Goal: Task Accomplishment & Management: Use online tool/utility

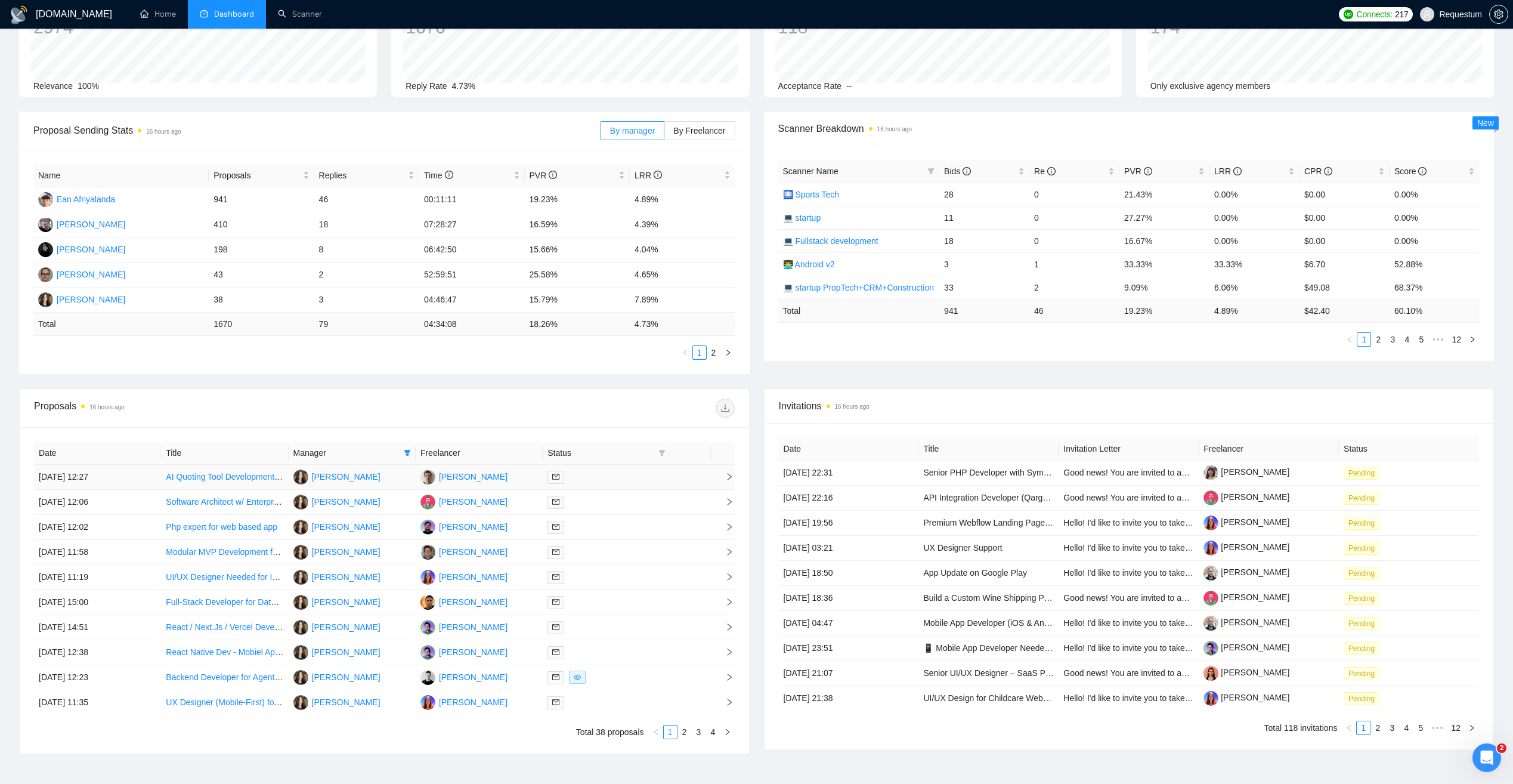
scroll to position [119, 0]
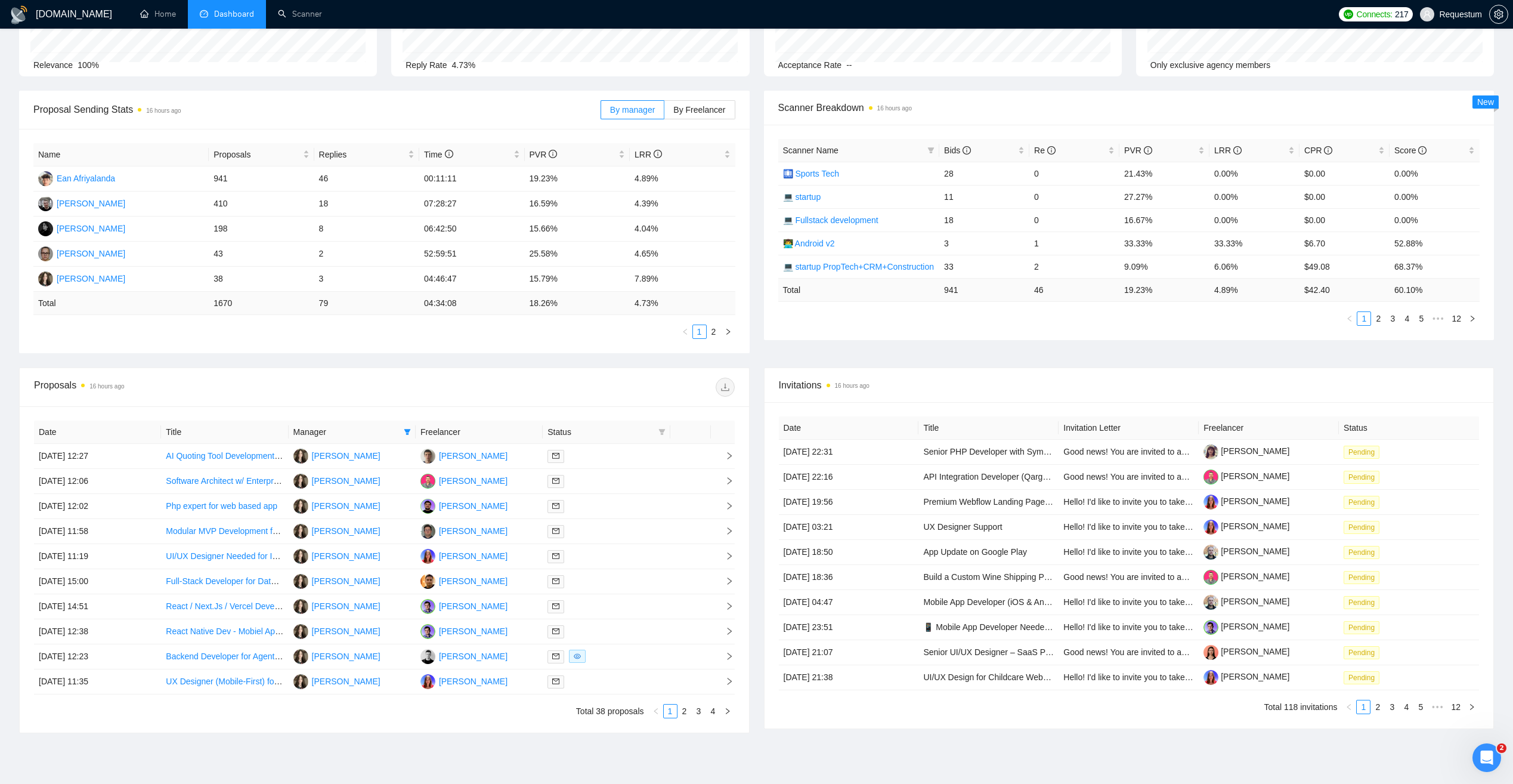
click at [385, 430] on span "Manager" at bounding box center [346, 432] width 106 height 13
click at [406, 432] on icon "filter" at bounding box center [407, 432] width 7 height 6
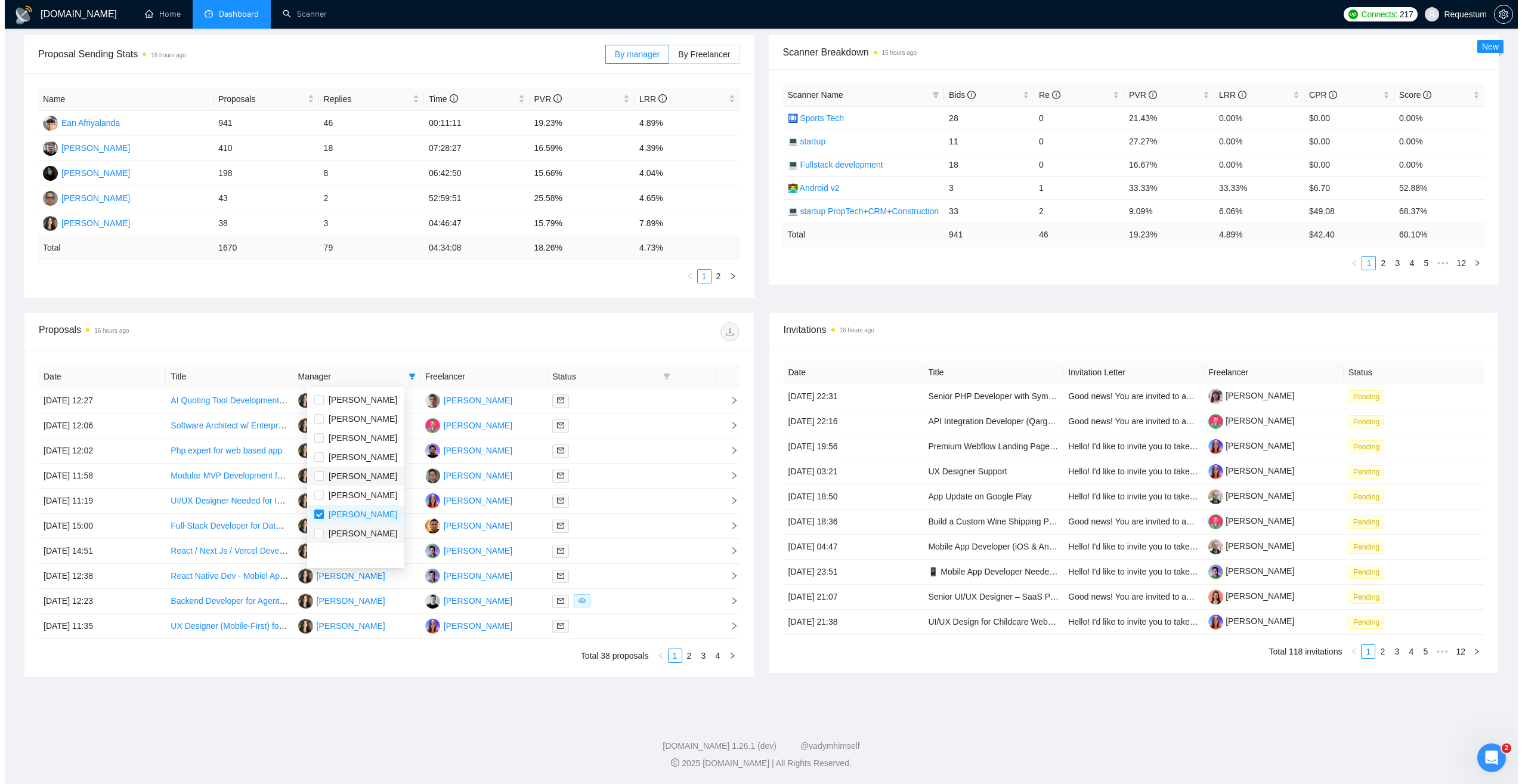
scroll to position [57, 0]
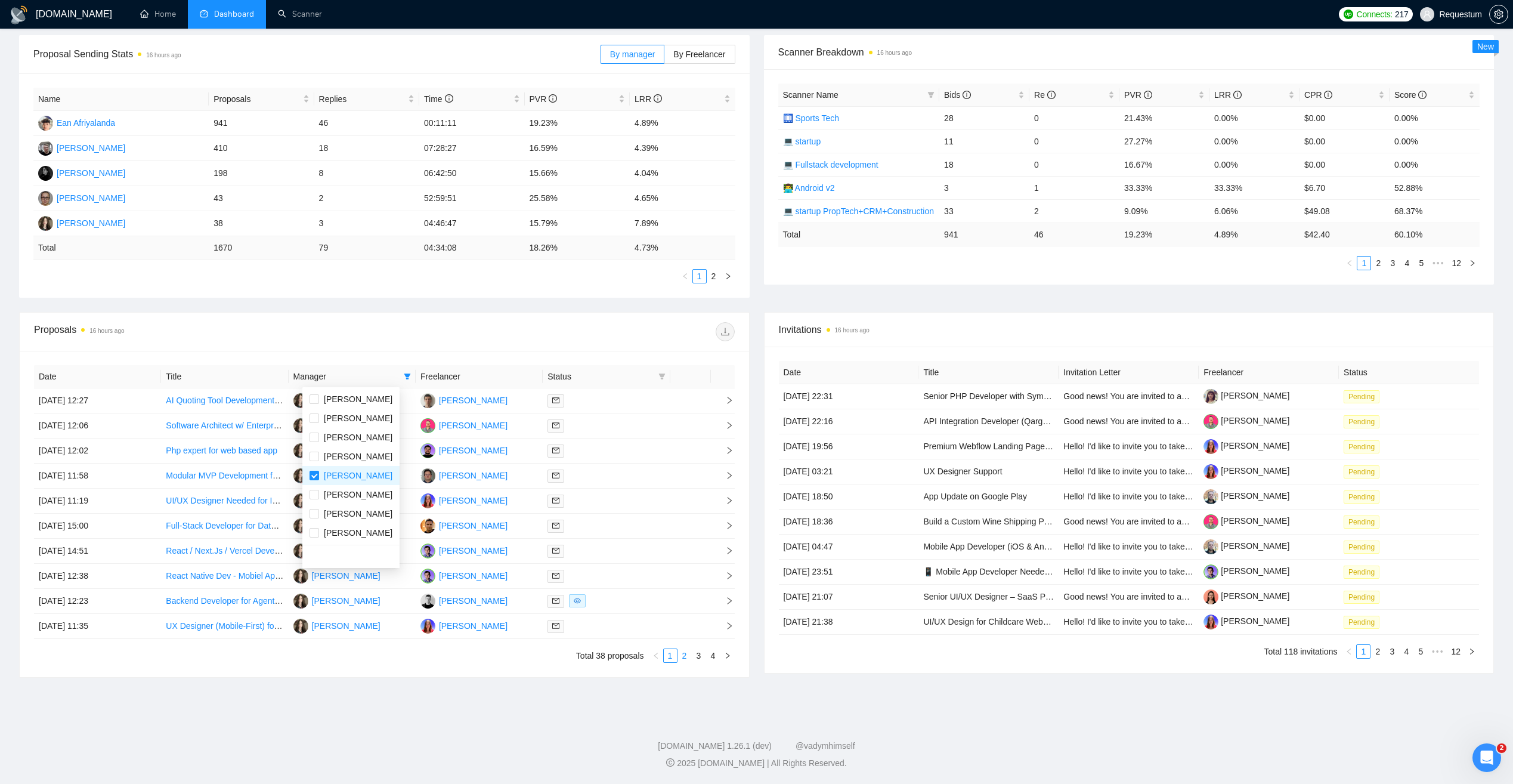
click at [686, 655] on link "2" at bounding box center [685, 655] width 13 height 13
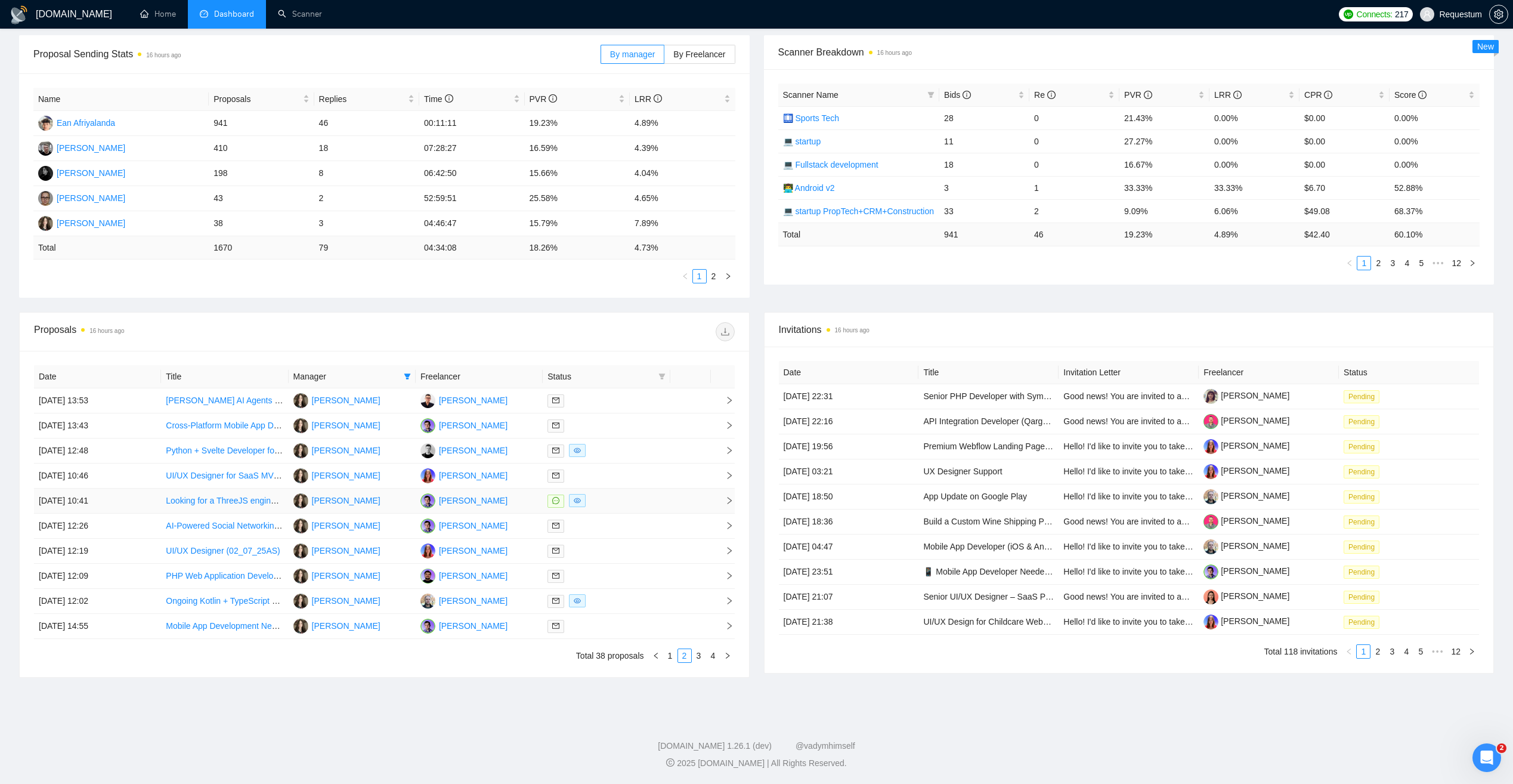
click at [639, 502] on div at bounding box center [606, 500] width 118 height 14
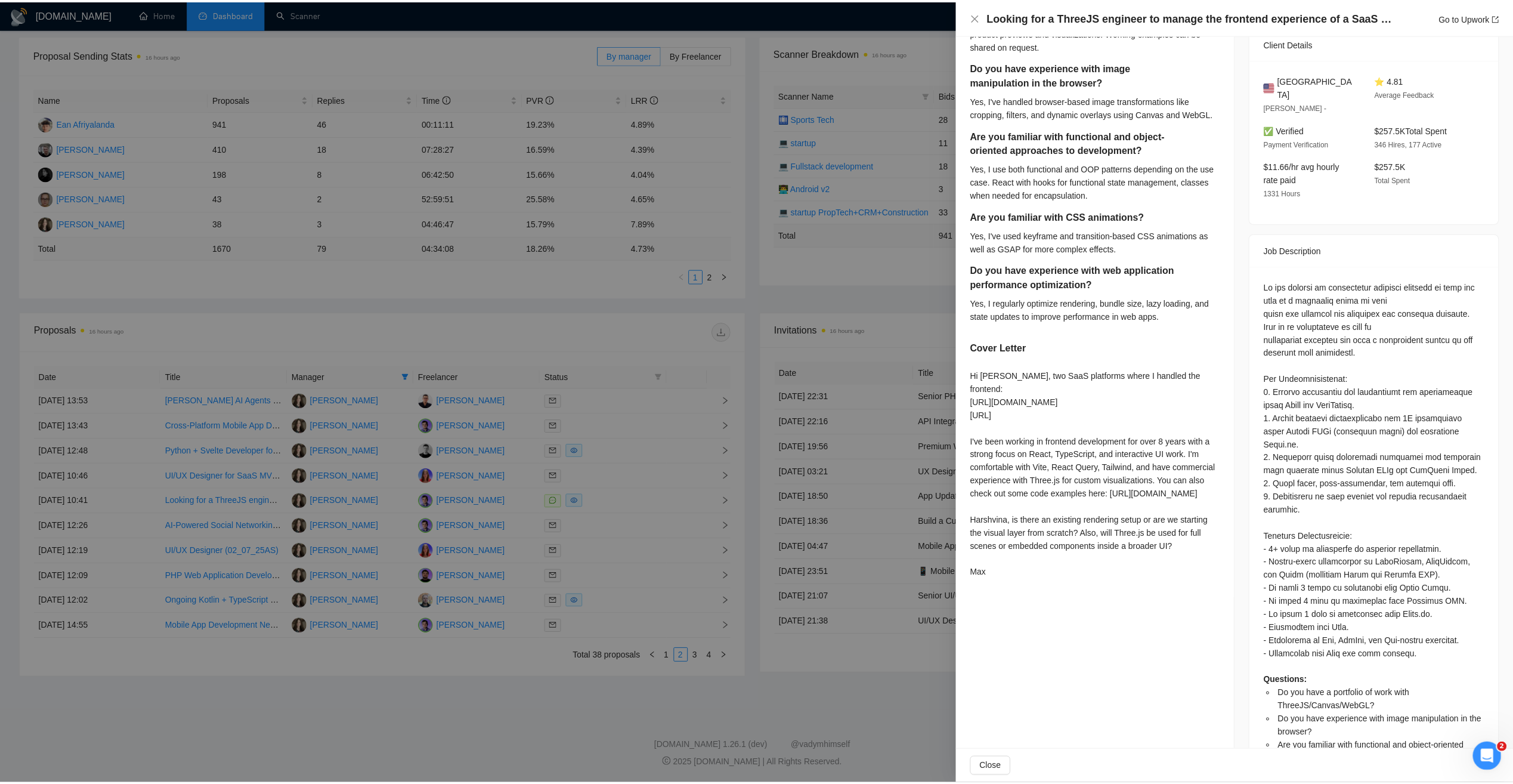
scroll to position [0, 0]
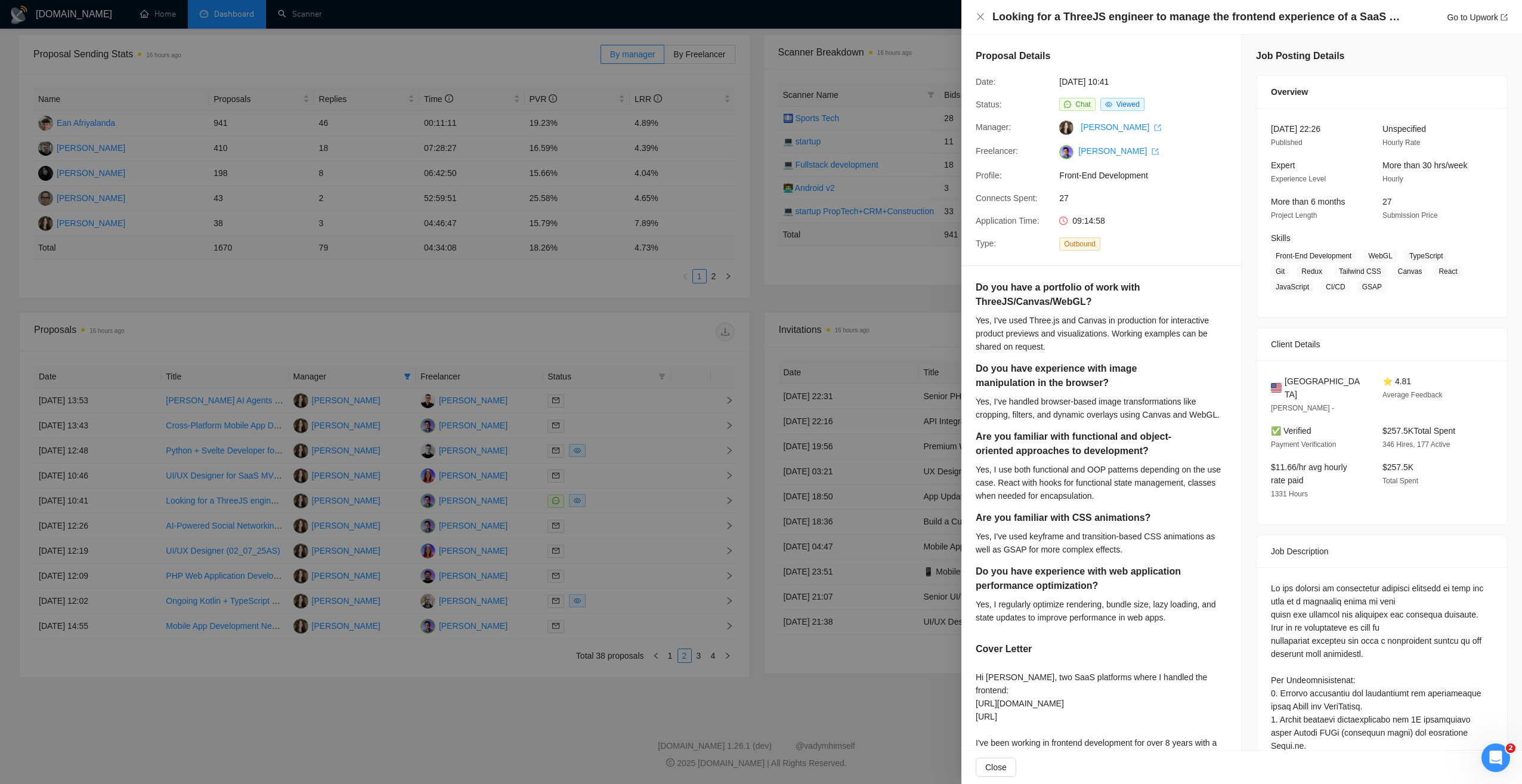
click at [667, 320] on div at bounding box center [761, 392] width 1522 height 784
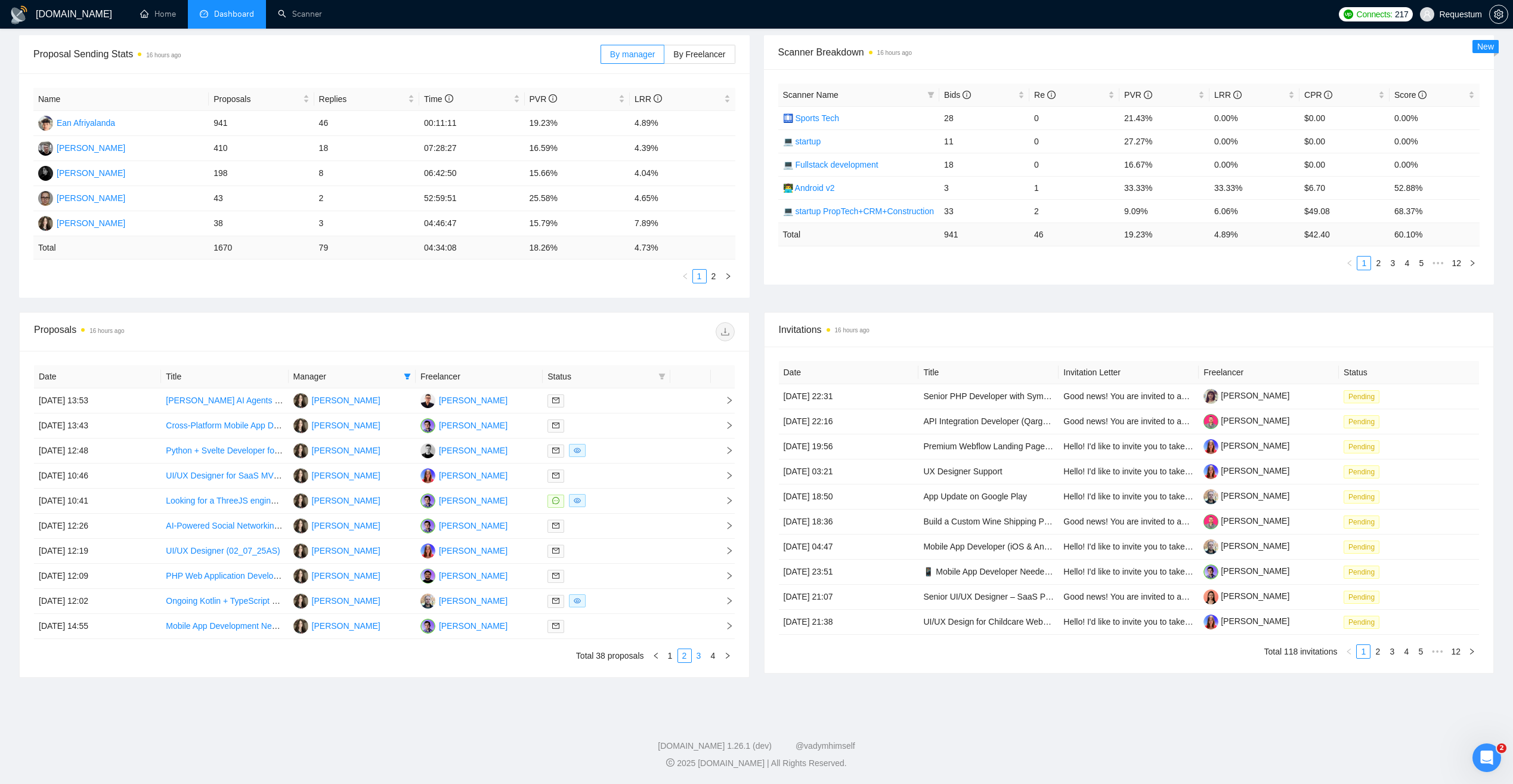
click at [695, 656] on link "3" at bounding box center [699, 655] width 13 height 13
click at [716, 655] on link "4" at bounding box center [714, 655] width 13 height 13
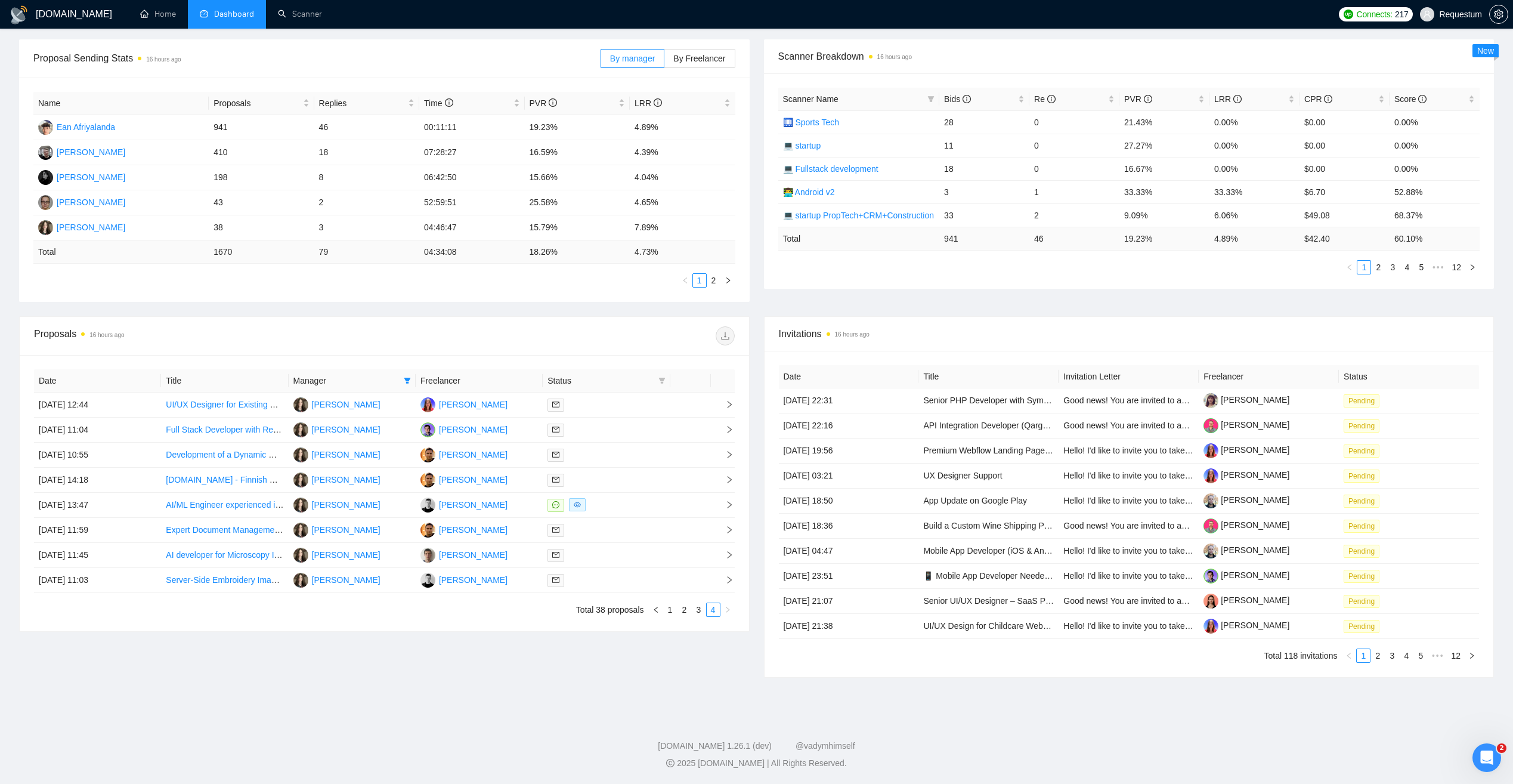
scroll to position [170, 0]
click at [658, 613] on icon "left" at bounding box center [656, 610] width 7 height 7
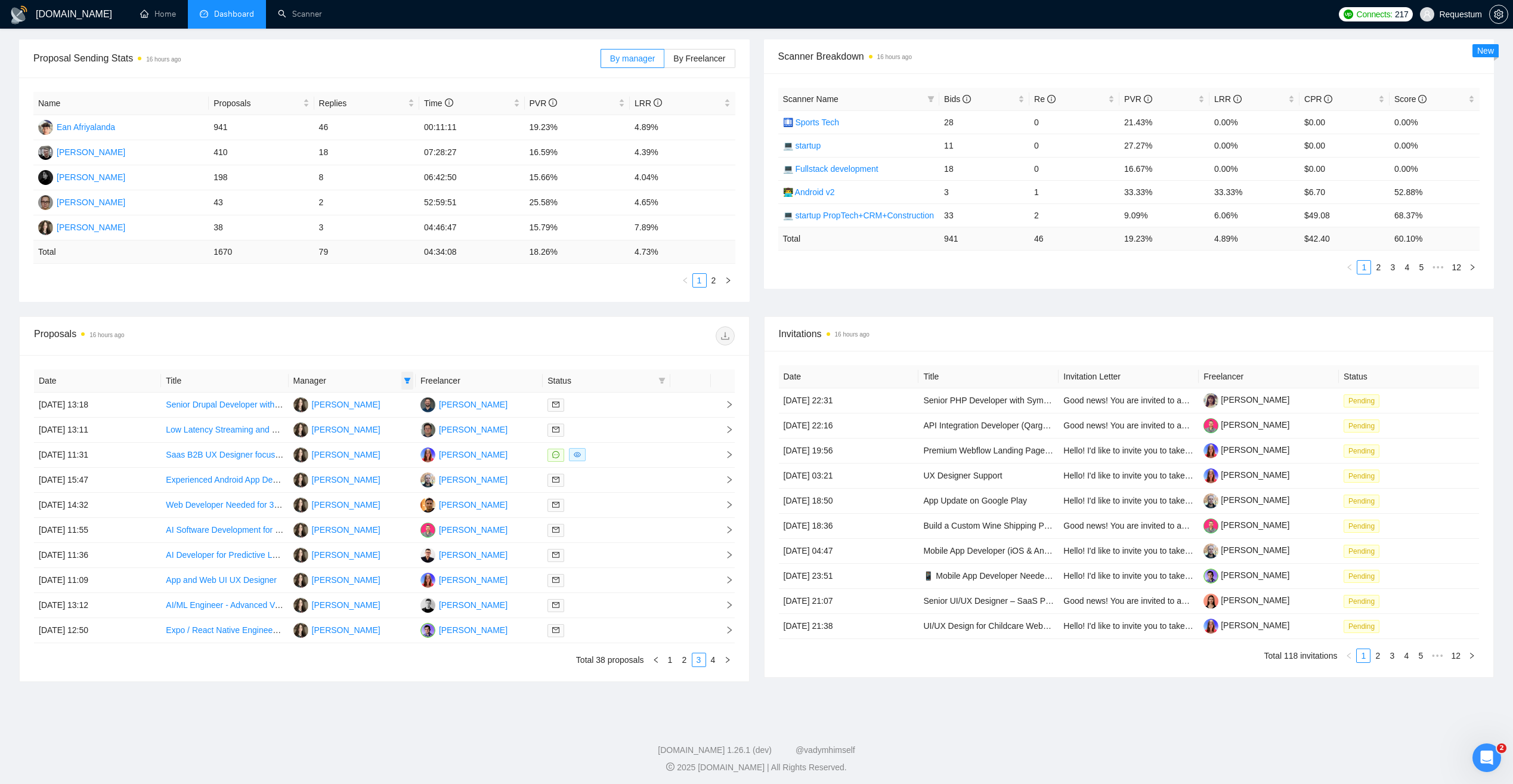
click at [407, 379] on icon "filter" at bounding box center [407, 381] width 7 height 6
click at [356, 465] on span "Svitlana Oliniychuk" at bounding box center [358, 460] width 68 height 10
checkbox input "false"
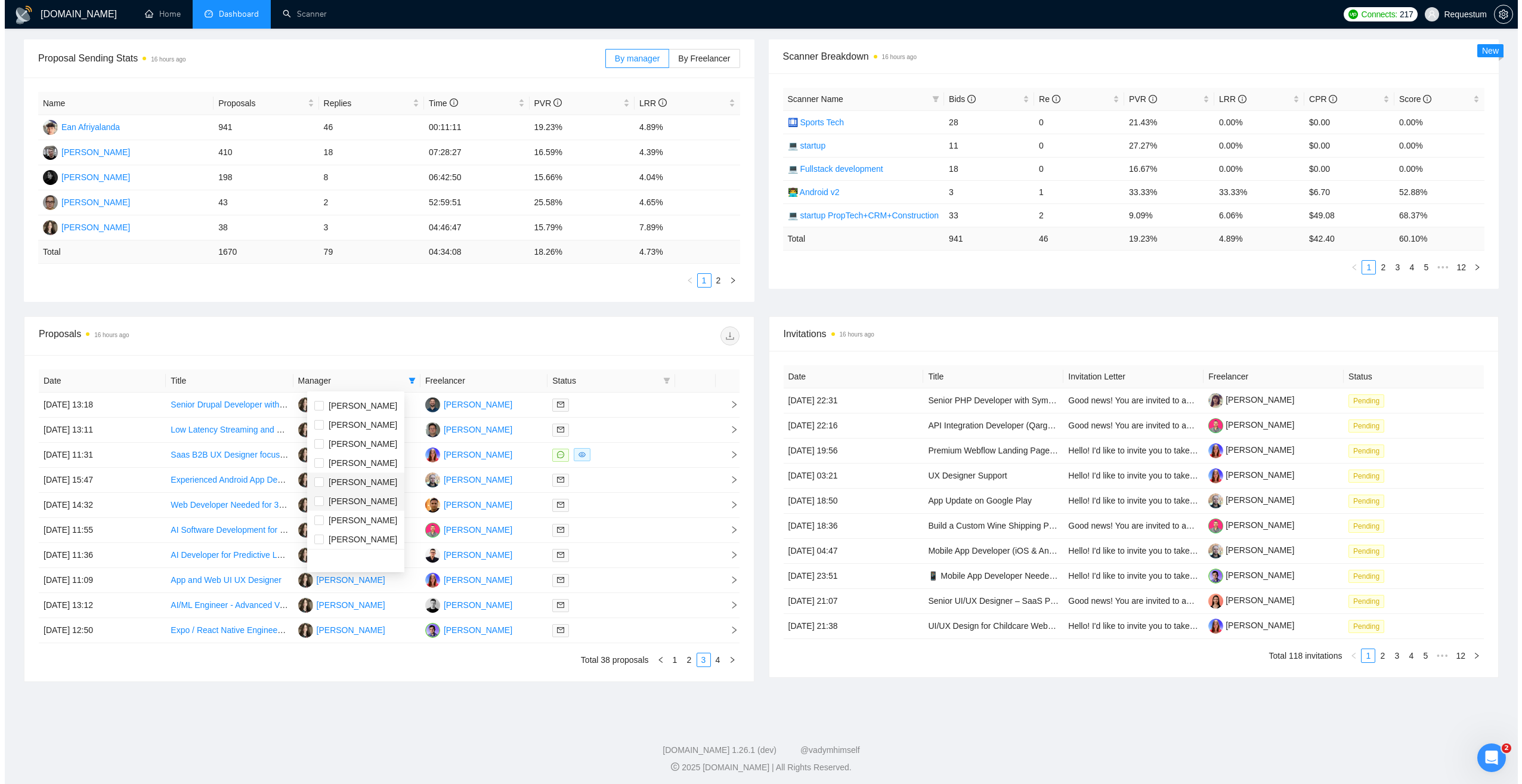
scroll to position [57, 0]
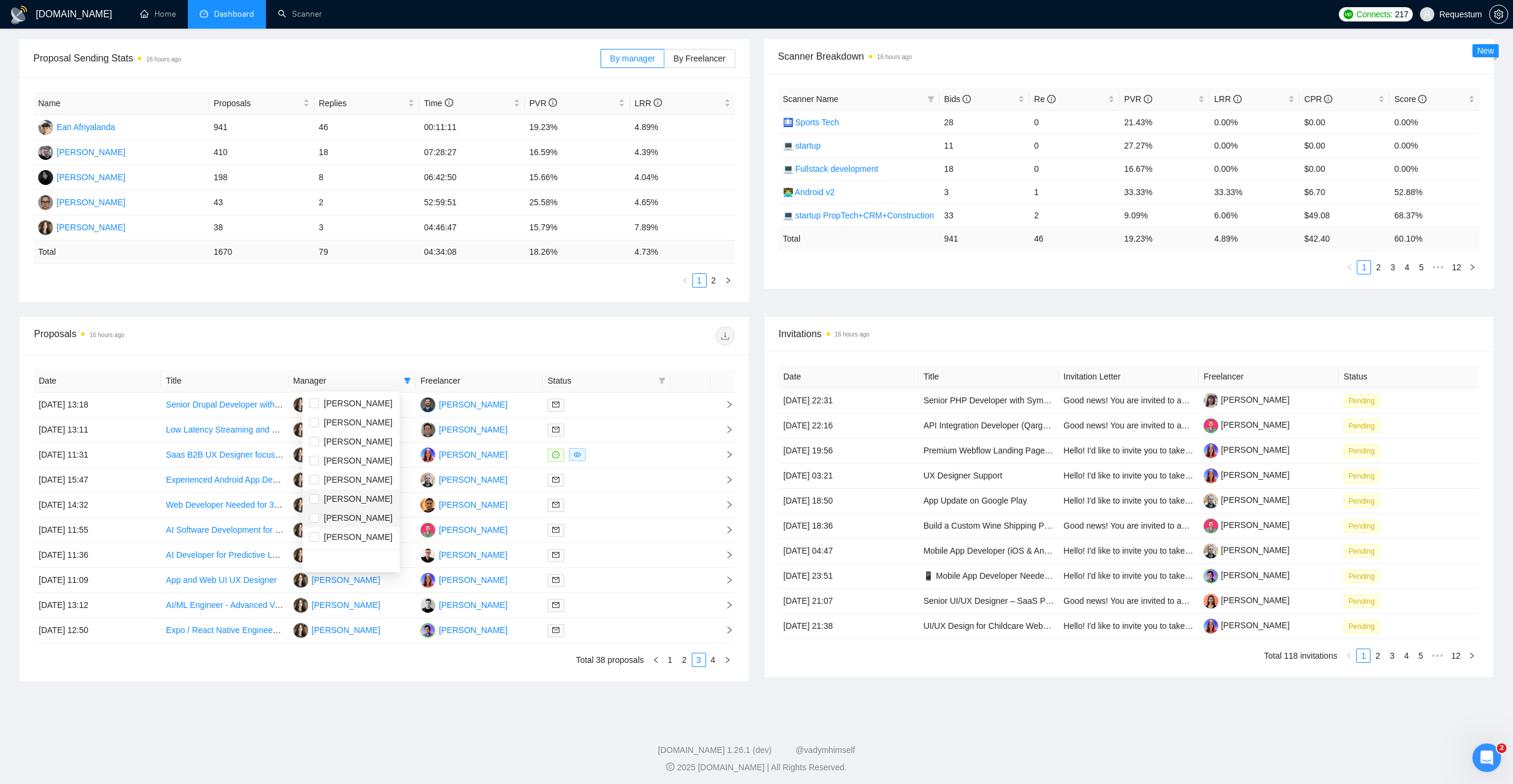
drag, startPoint x: 370, startPoint y: 514, endPoint x: 373, endPoint y: 507, distance: 7.6
click at [370, 514] on span "Andrii Blond" at bounding box center [351, 518] width 83 height 13
checkbox input "true"
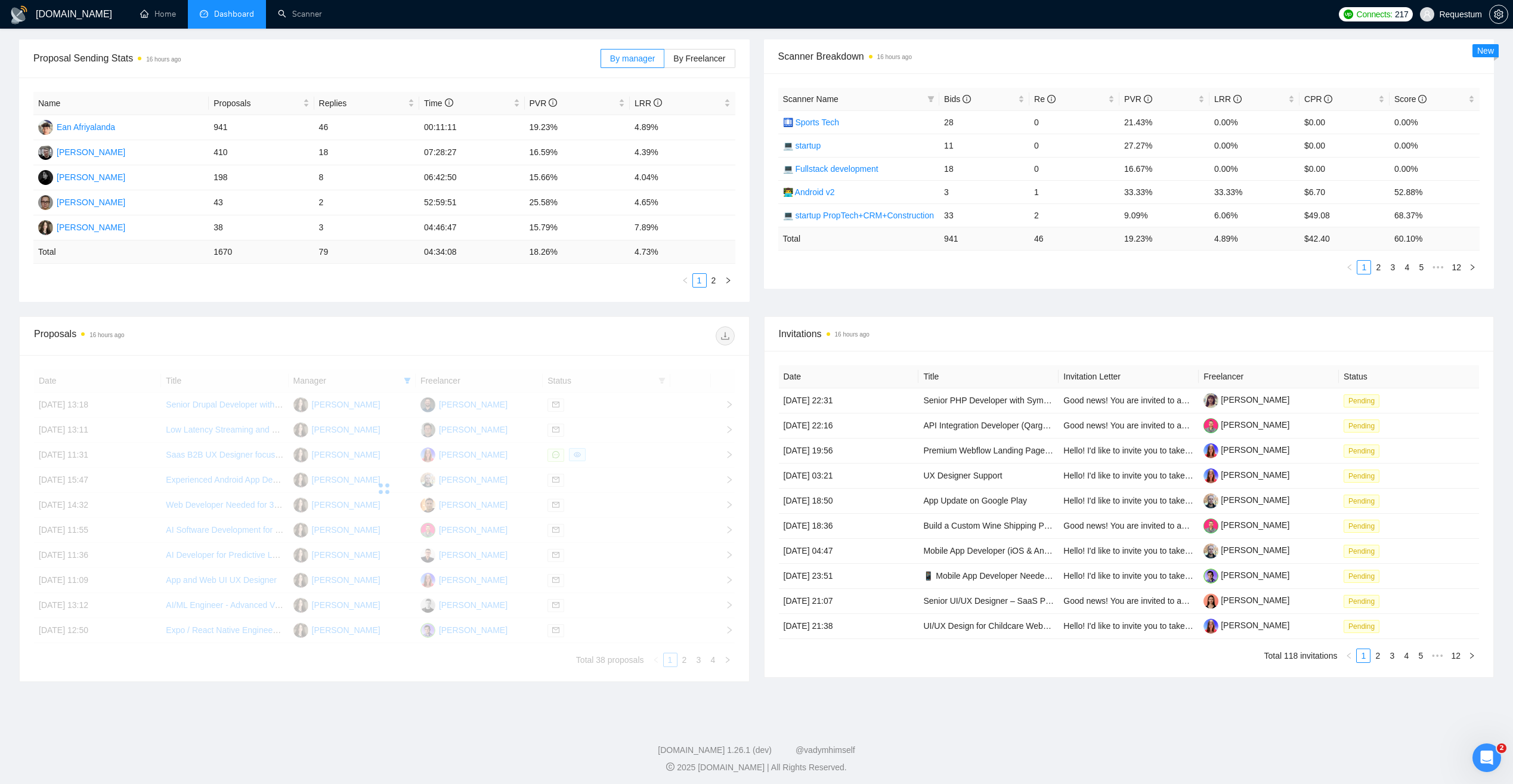
click at [406, 349] on div "Proposals 16 hours ago" at bounding box center [384, 336] width 701 height 38
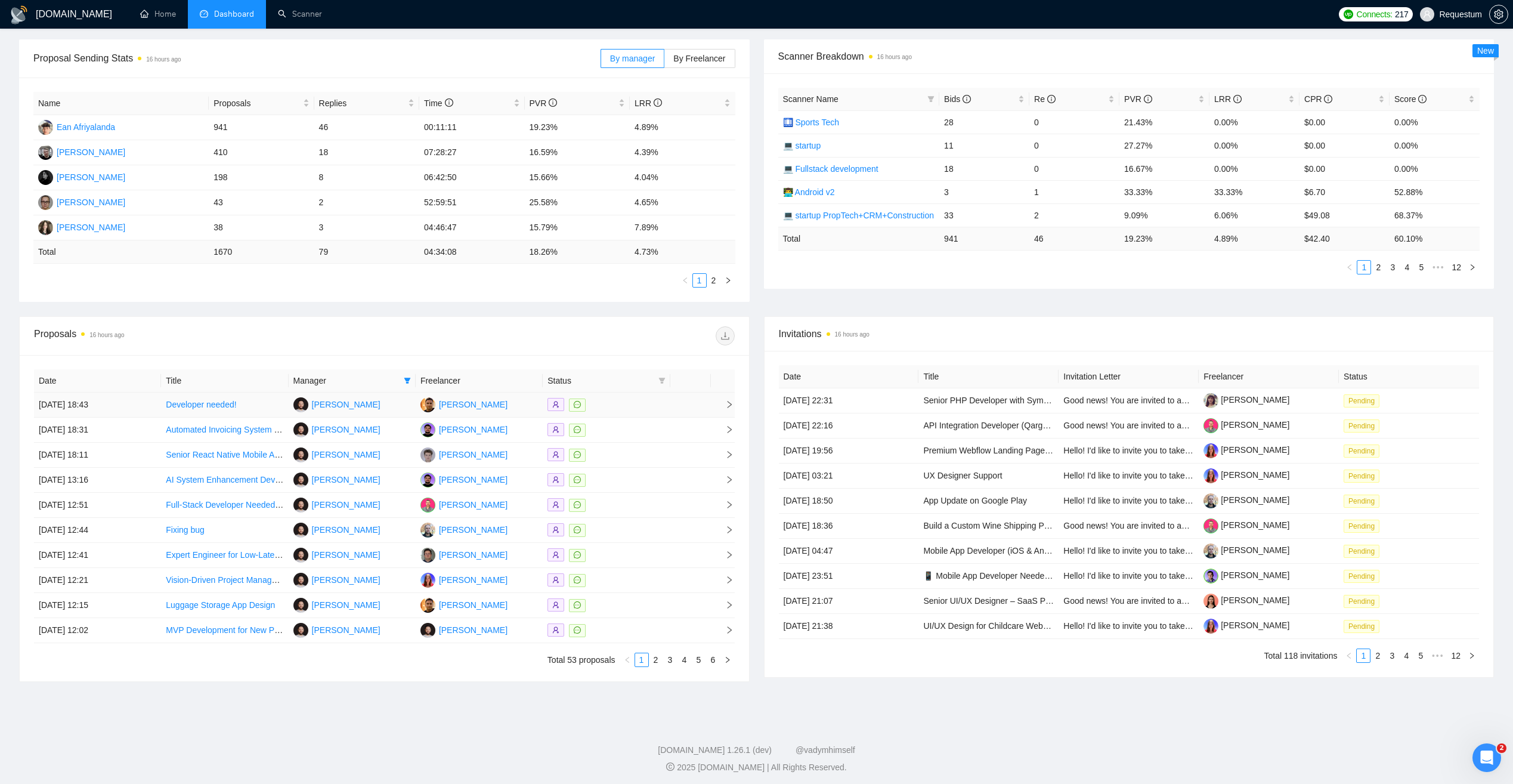
click at [622, 407] on div at bounding box center [606, 404] width 118 height 14
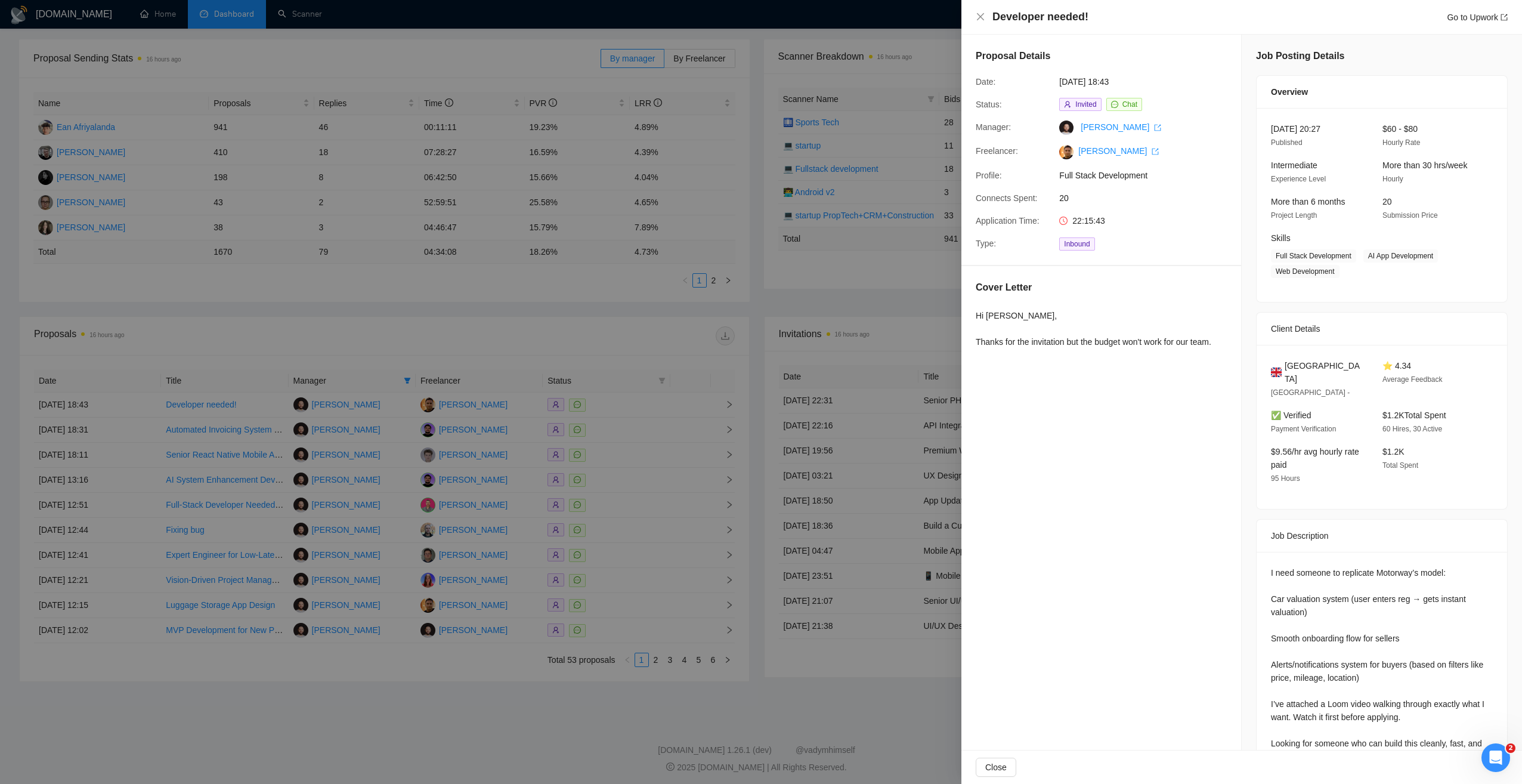
click at [589, 356] on div at bounding box center [761, 392] width 1522 height 784
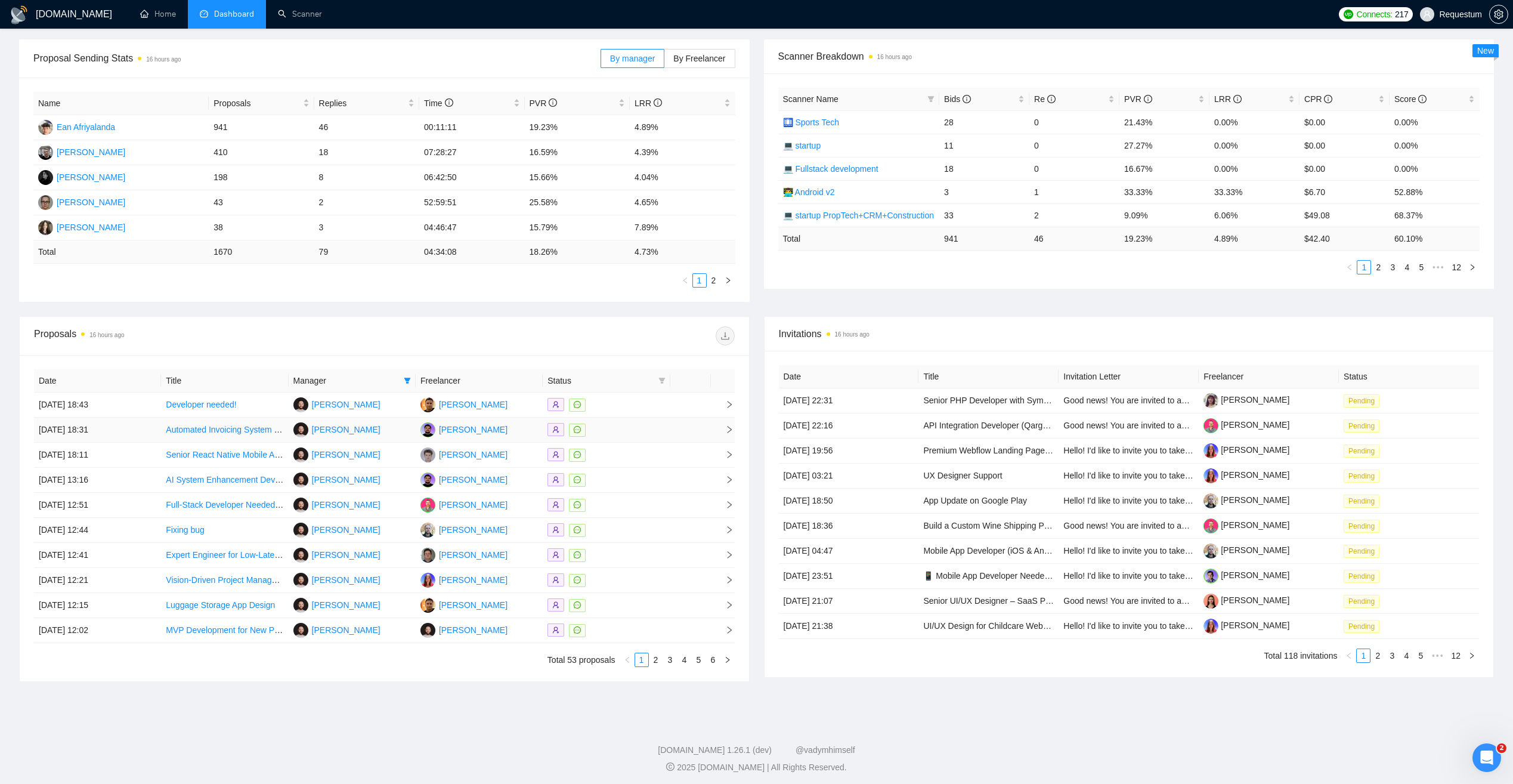
click at [613, 431] on div at bounding box center [606, 430] width 118 height 14
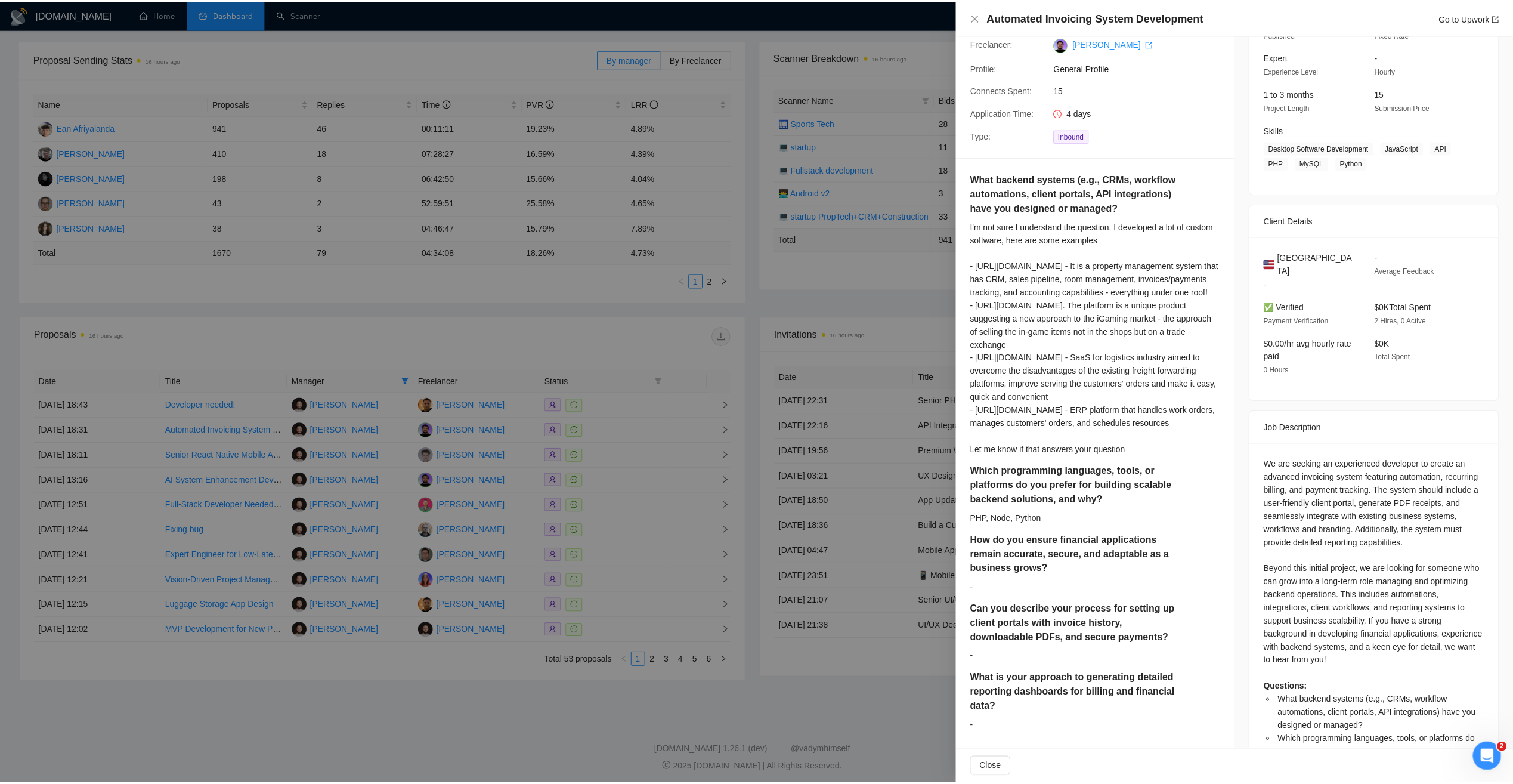
scroll to position [101, 0]
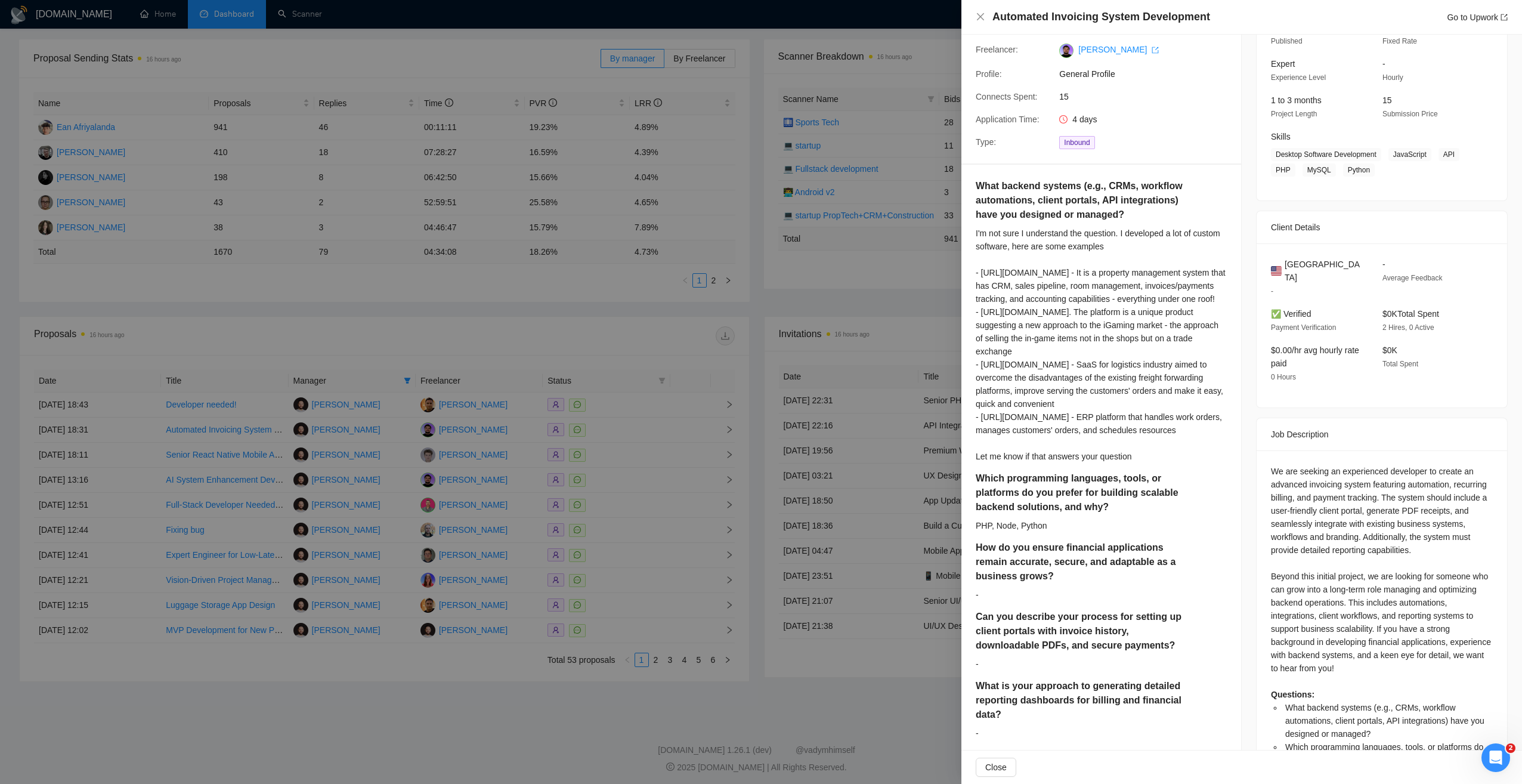
click at [574, 326] on div at bounding box center [761, 392] width 1522 height 784
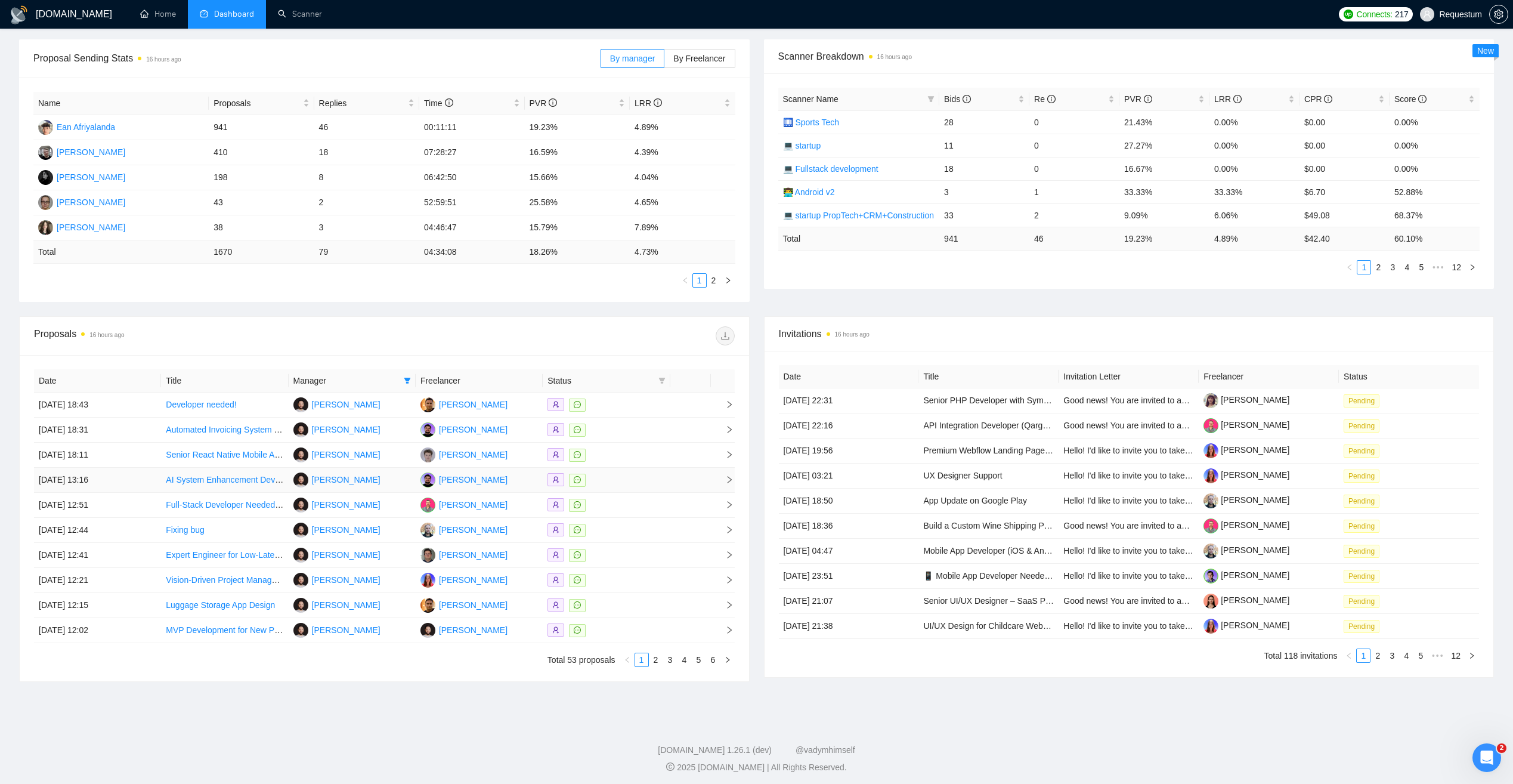
click at [610, 476] on div at bounding box center [606, 480] width 118 height 14
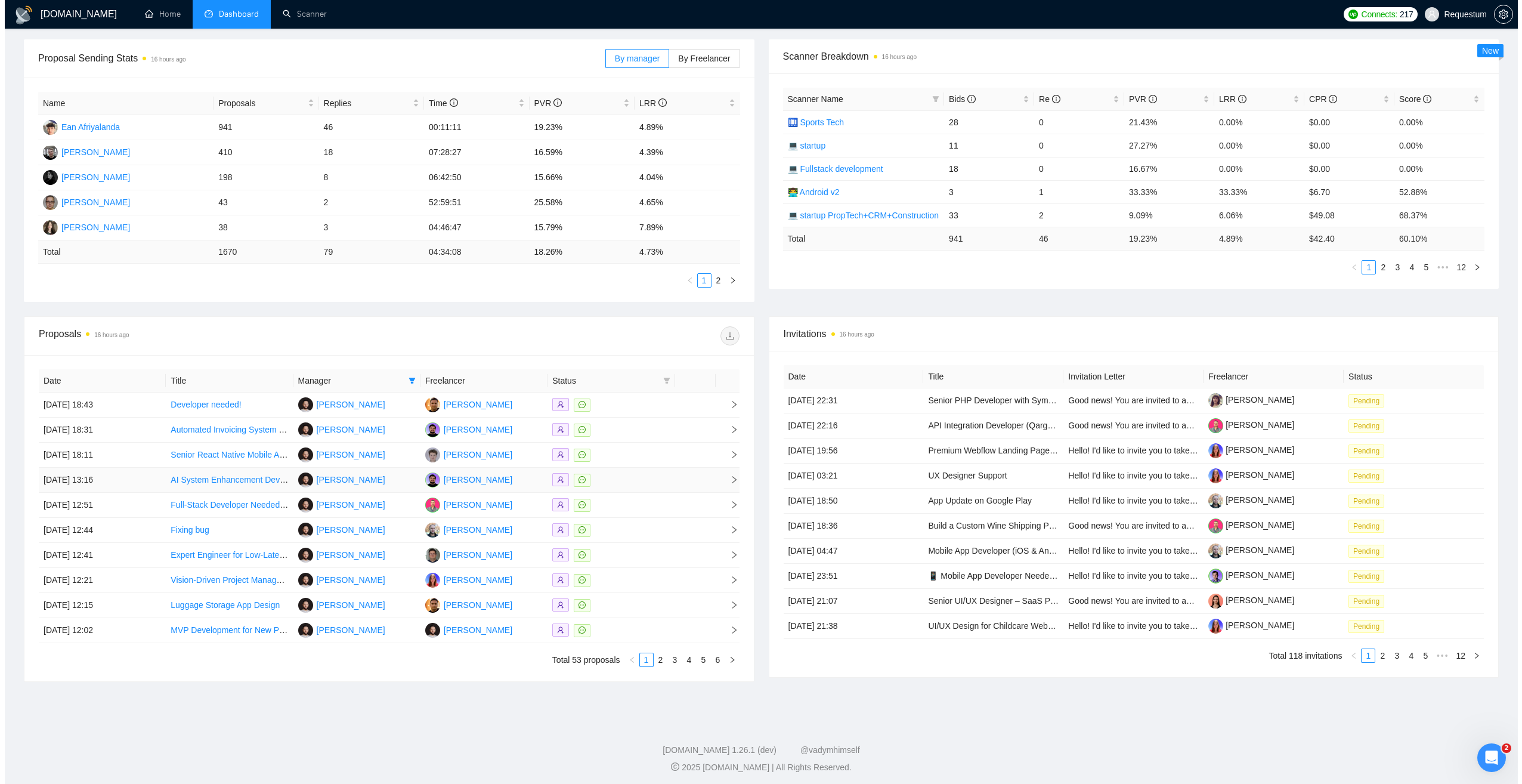
scroll to position [0, 0]
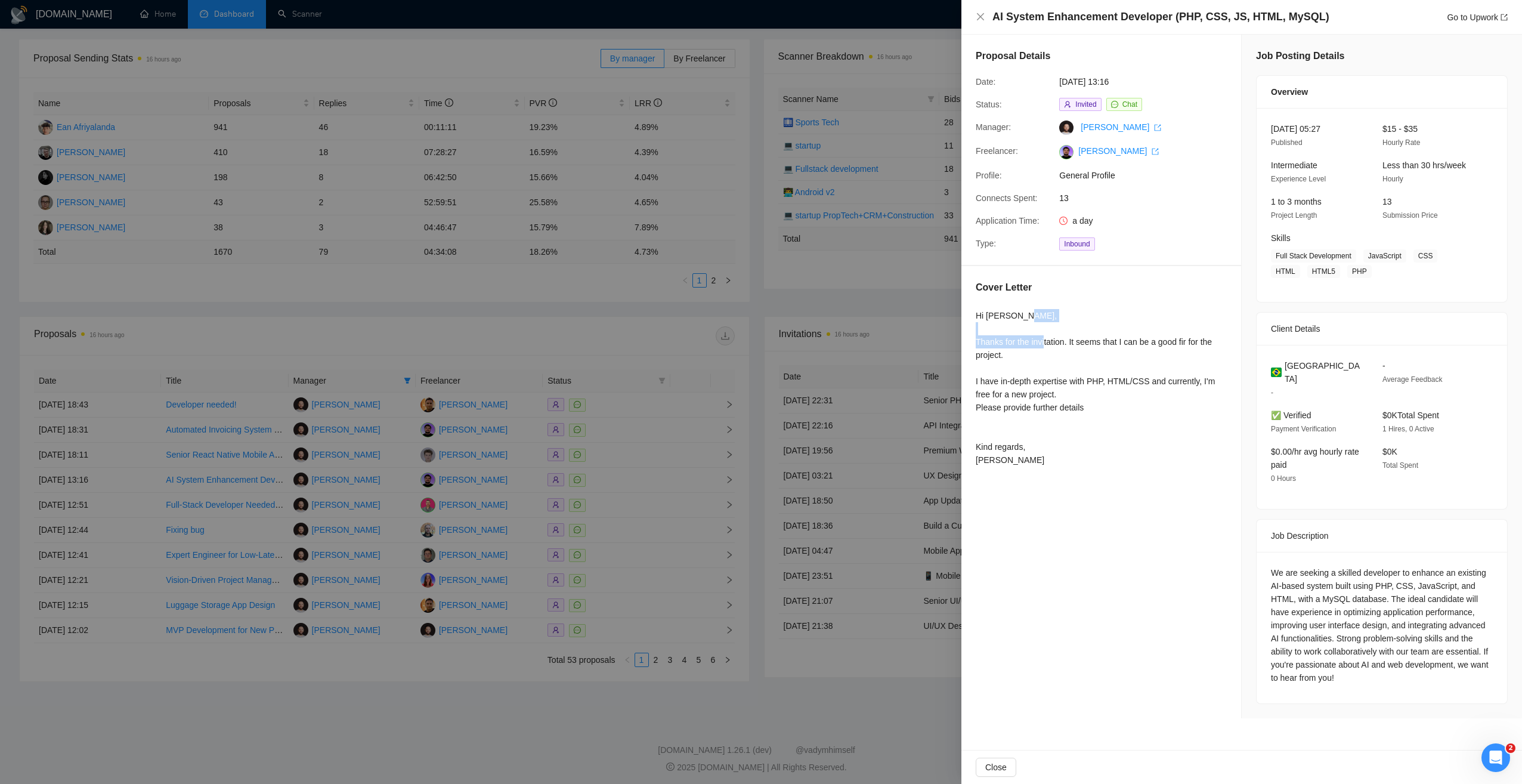
drag, startPoint x: 977, startPoint y: 345, endPoint x: 1067, endPoint y: 347, distance: 90.0
click at [1067, 347] on div "Hi Daniel, Thanks for the invitation. It seems that I can be a good fir for the…" at bounding box center [1102, 387] width 251 height 157
copy div "Thanks for the invitation."
click at [1038, 391] on div "Hi Daniel, Thanks for the invitation. It seems that I can be a good fir for the…" at bounding box center [1102, 387] width 251 height 157
click at [602, 328] on div at bounding box center [761, 392] width 1522 height 784
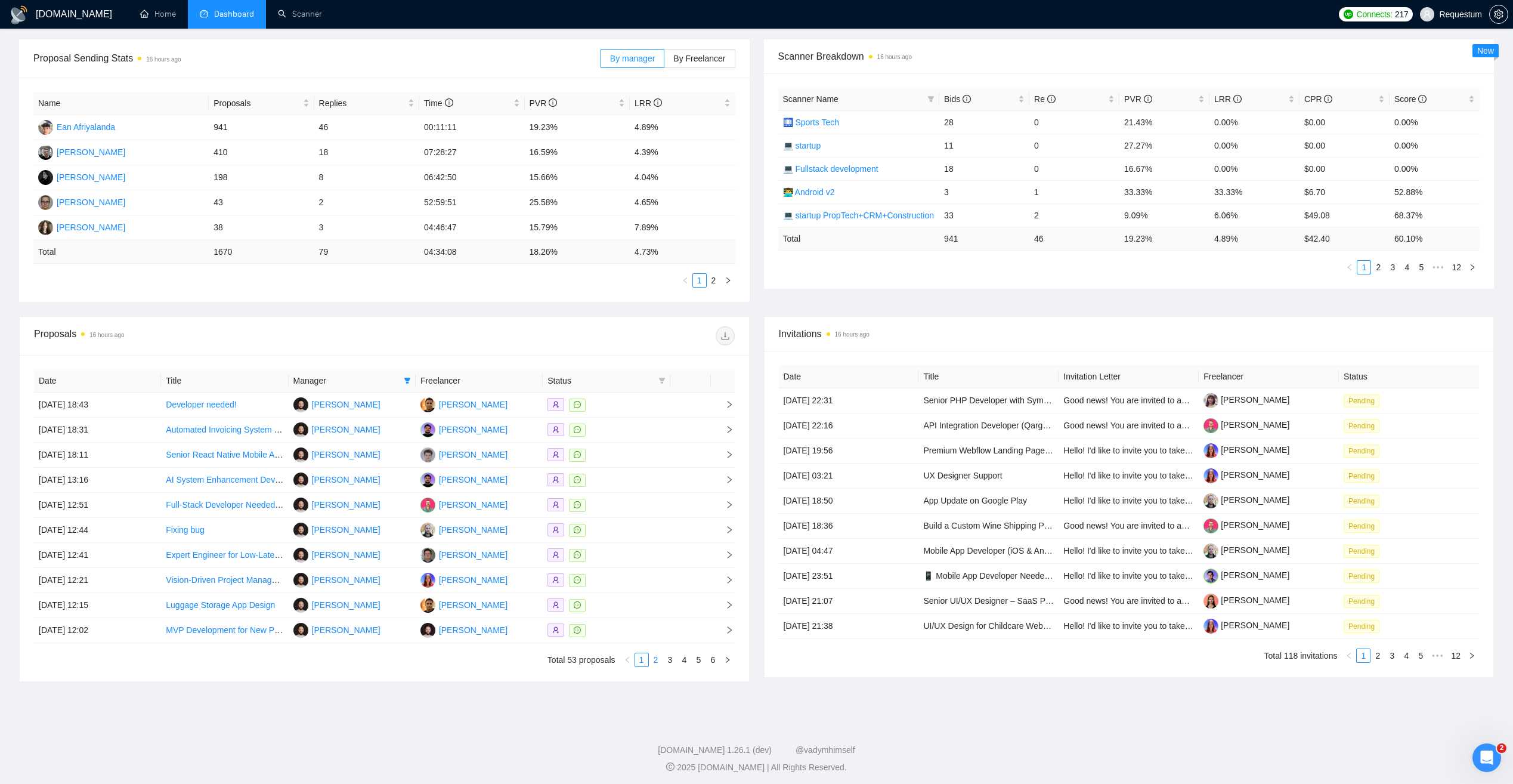
click at [655, 658] on link "2" at bounding box center [656, 660] width 13 height 13
click at [666, 658] on link "3" at bounding box center [670, 660] width 13 height 13
click at [688, 660] on link "4" at bounding box center [685, 660] width 13 height 13
click at [624, 446] on td at bounding box center [606, 455] width 127 height 25
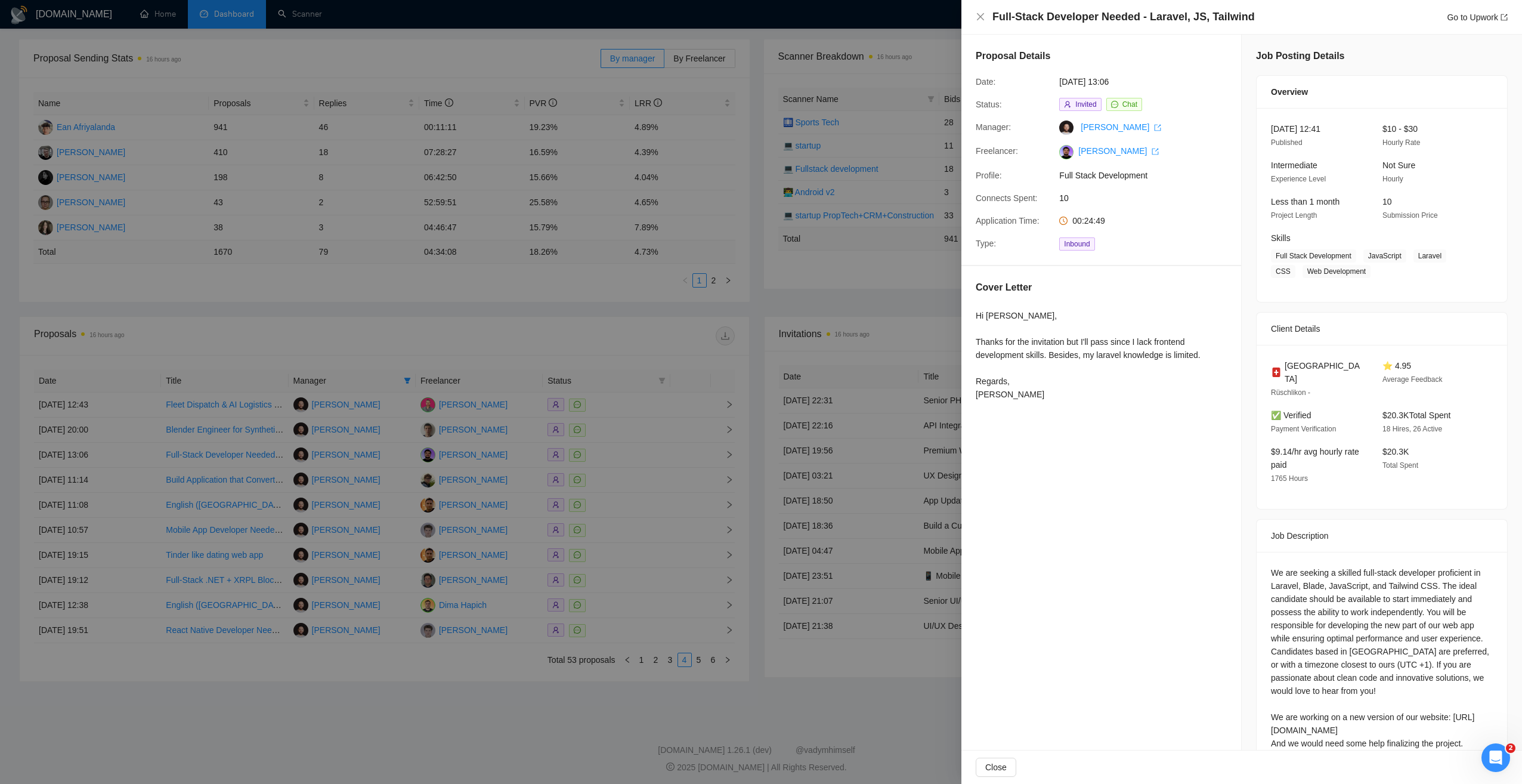
click at [778, 330] on div at bounding box center [761, 392] width 1522 height 784
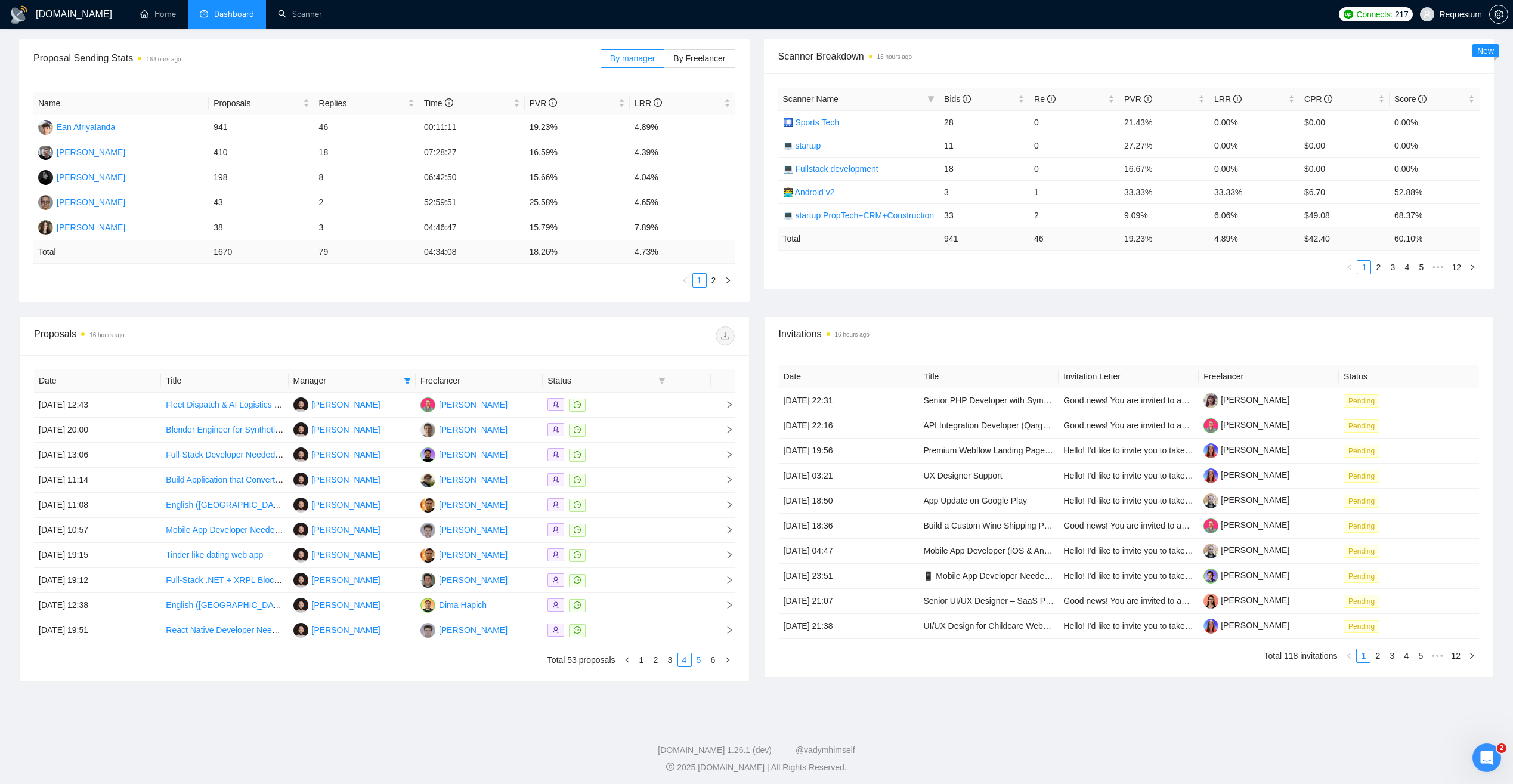
click at [700, 658] on link "5" at bounding box center [699, 660] width 13 height 13
click at [649, 529] on div at bounding box center [606, 530] width 118 height 14
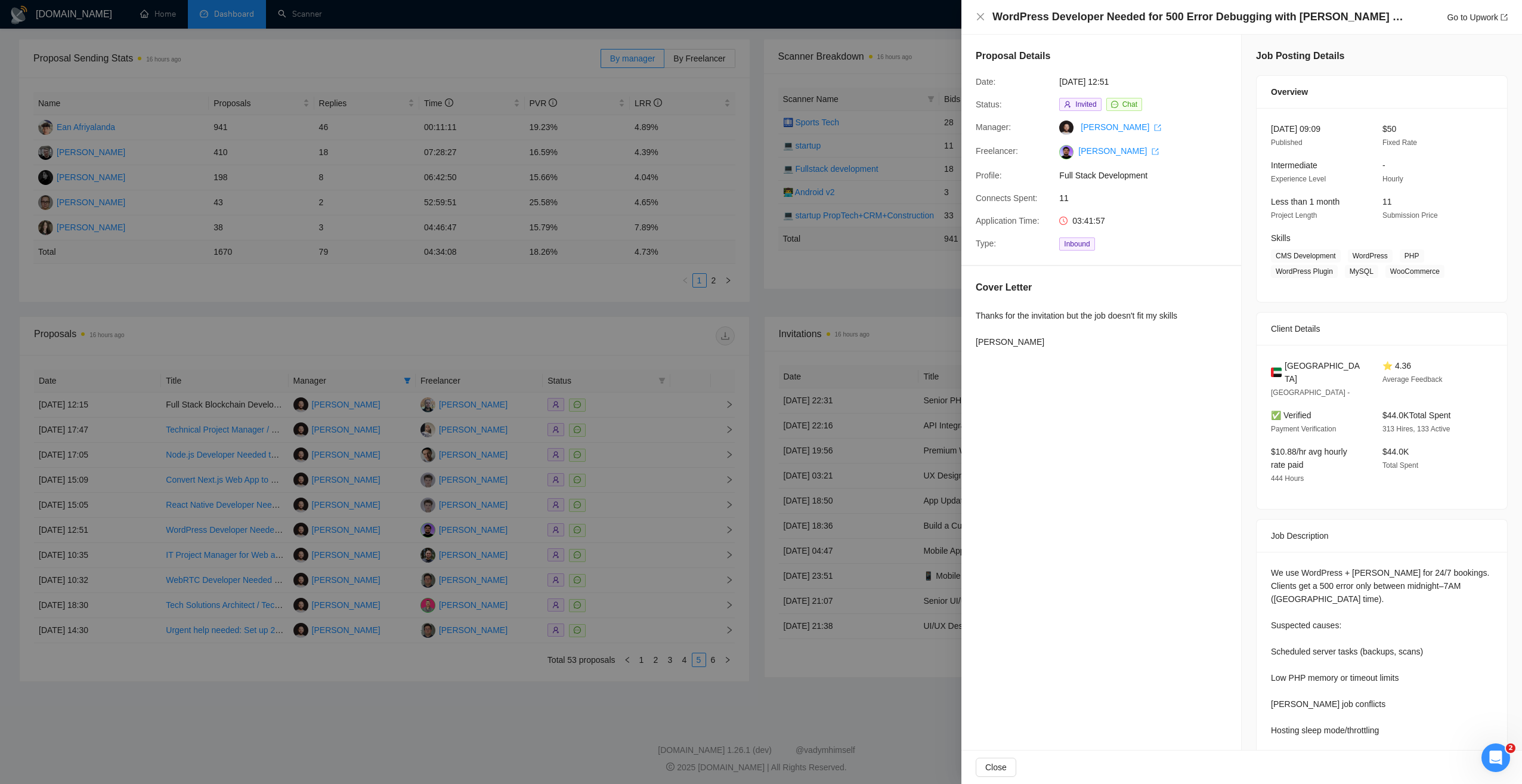
click at [572, 680] on div at bounding box center [761, 392] width 1522 height 784
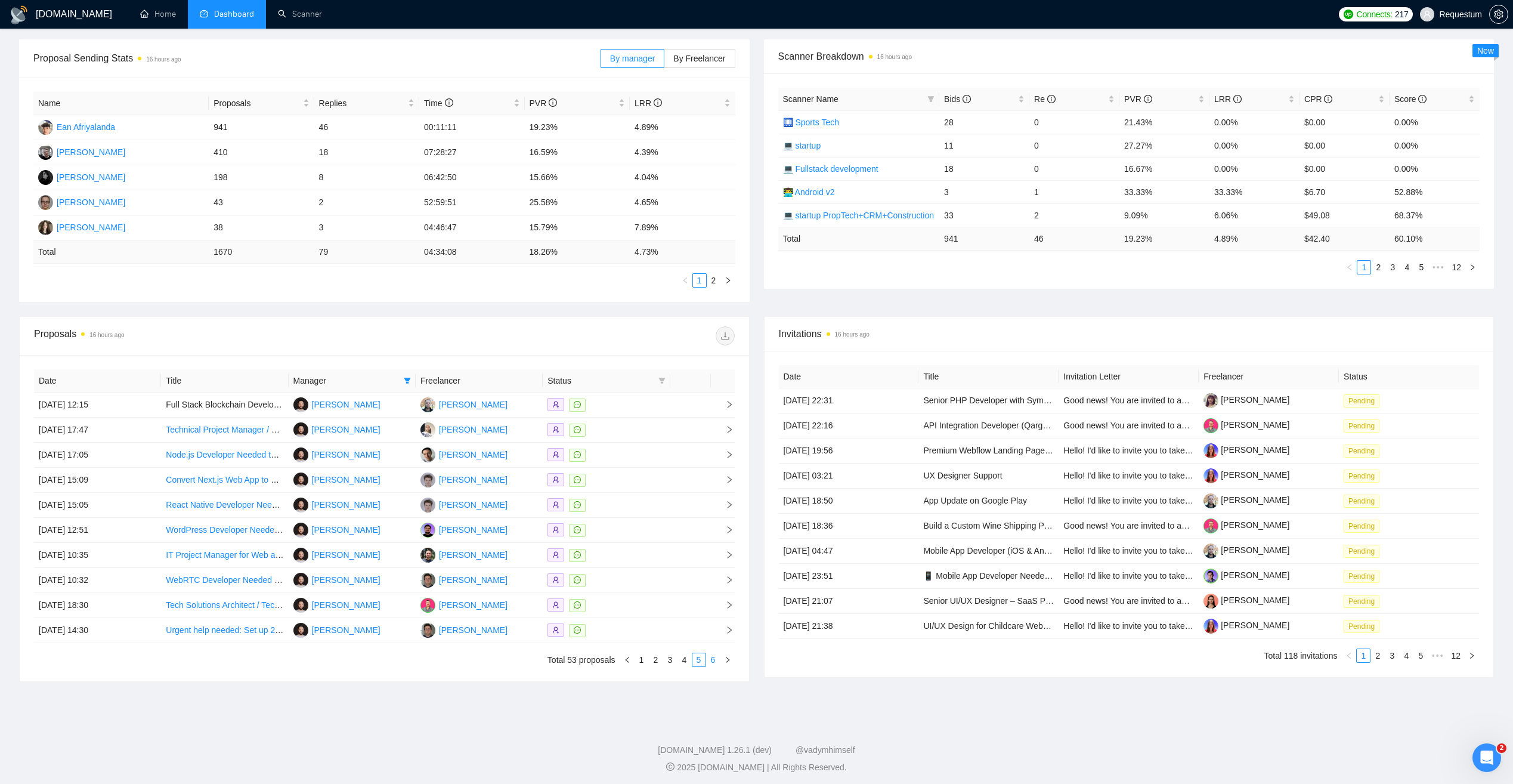
click at [713, 658] on link "6" at bounding box center [714, 660] width 13 height 13
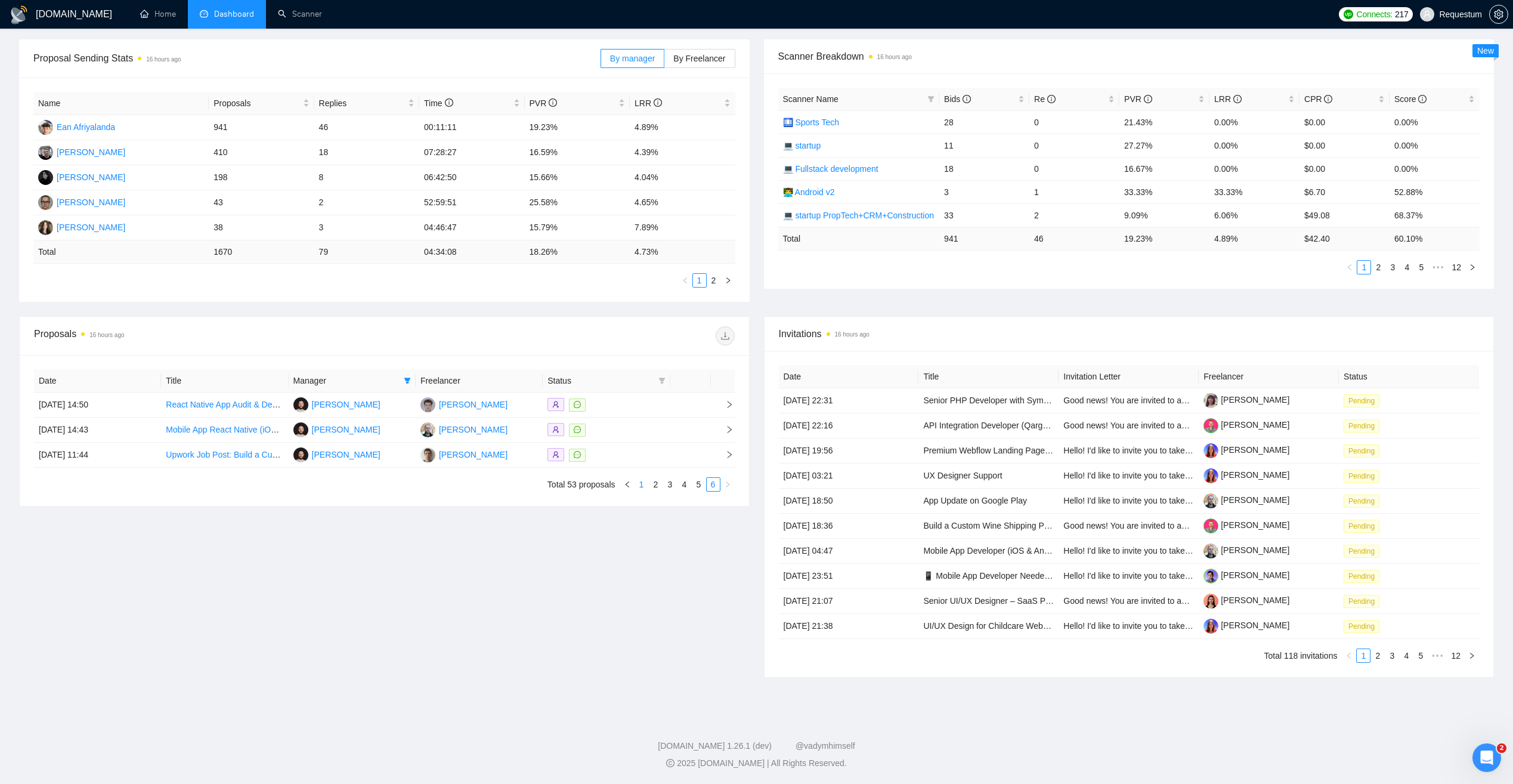
click at [642, 486] on link "1" at bounding box center [642, 484] width 13 height 13
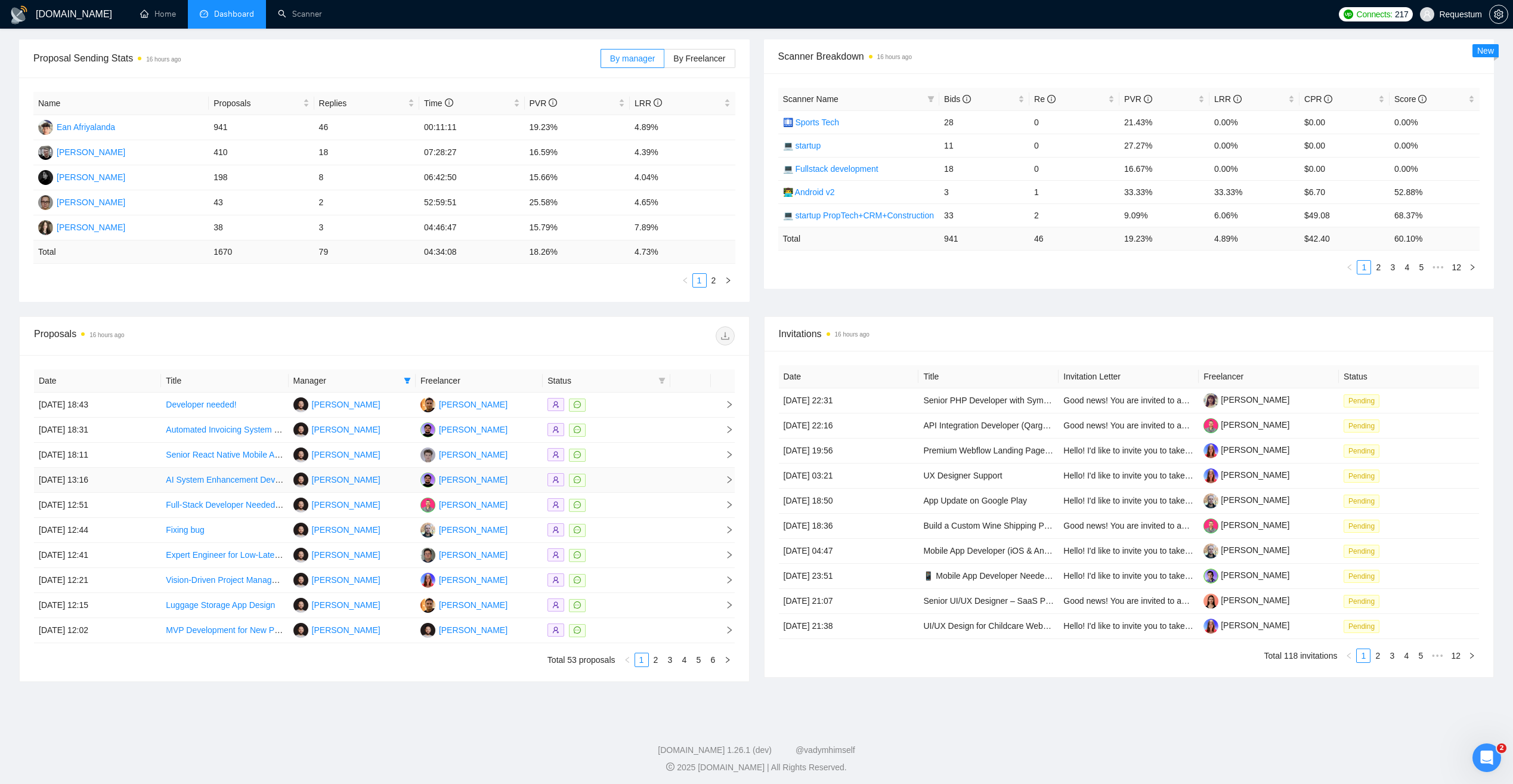
click at [623, 481] on div at bounding box center [606, 480] width 118 height 14
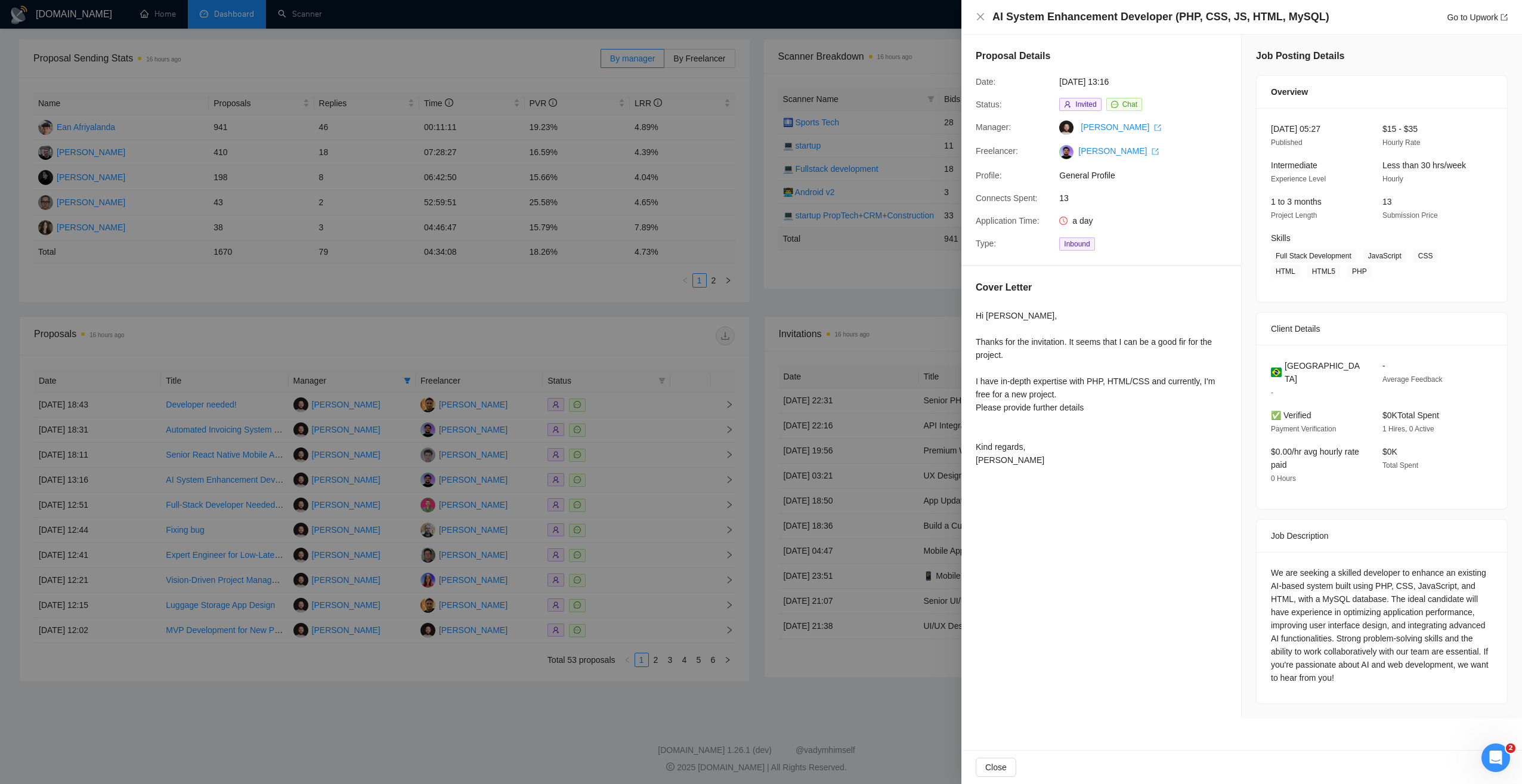
click at [635, 364] on div at bounding box center [761, 392] width 1522 height 784
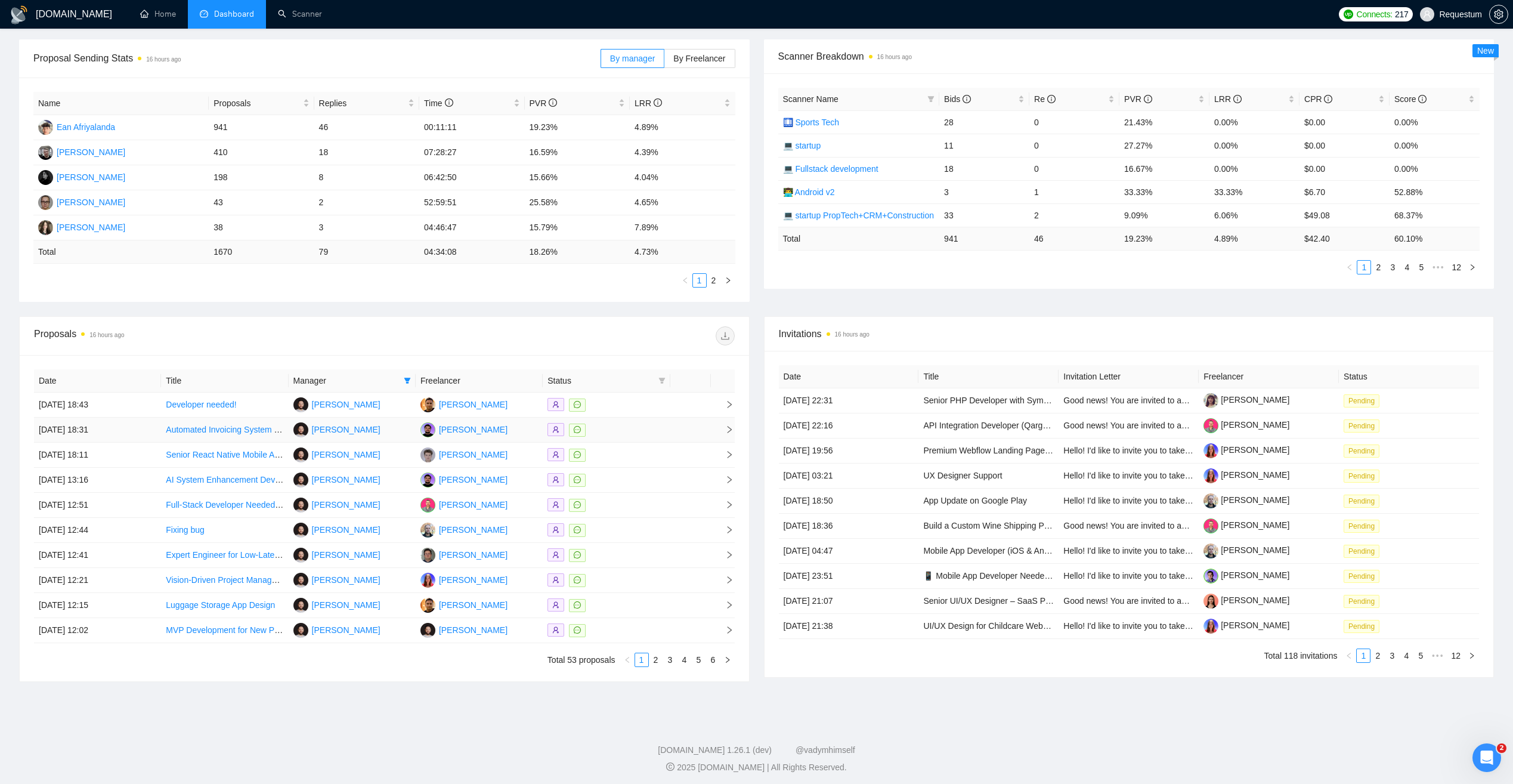
click at [625, 423] on div at bounding box center [606, 430] width 118 height 14
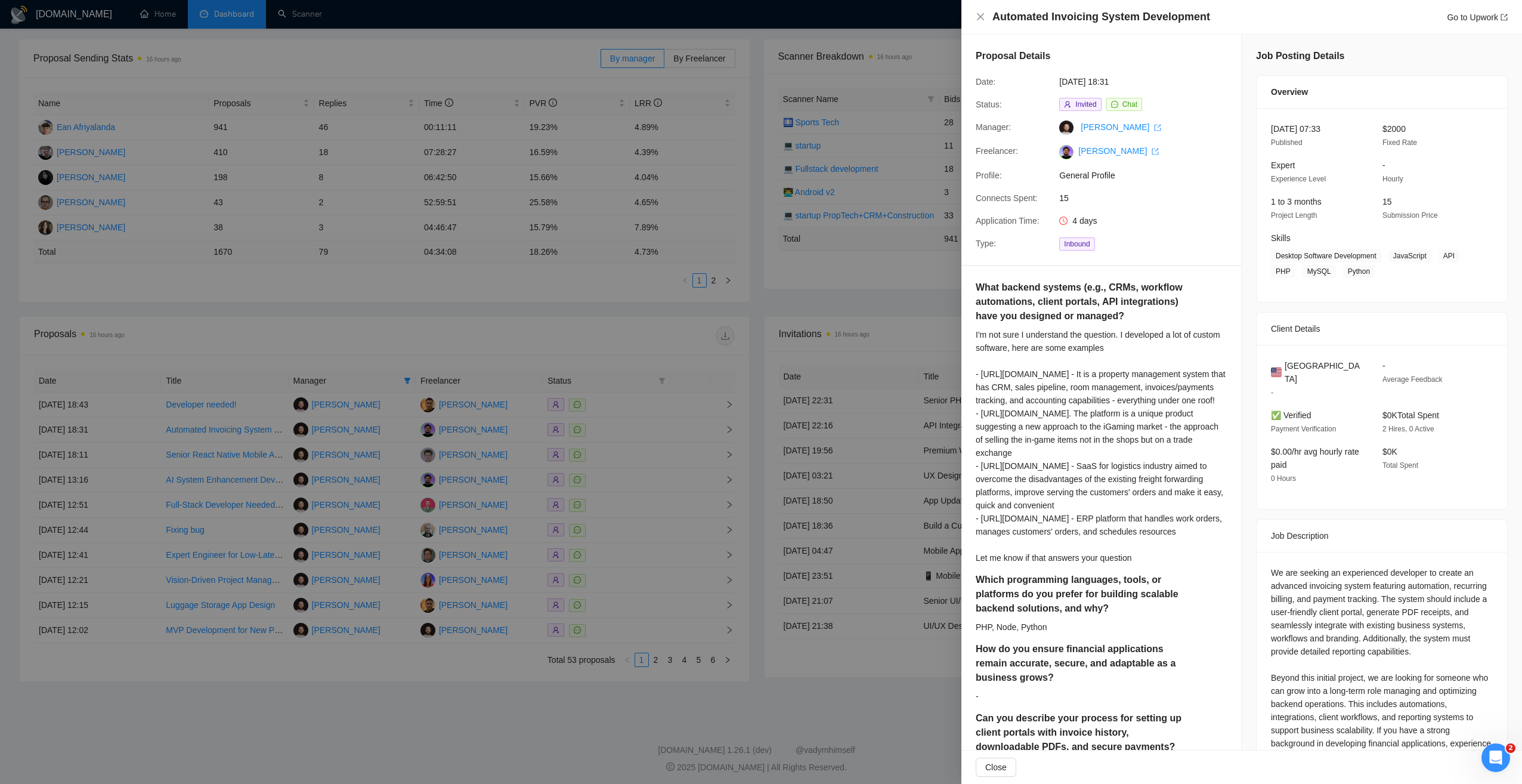
click at [610, 359] on div at bounding box center [761, 392] width 1522 height 784
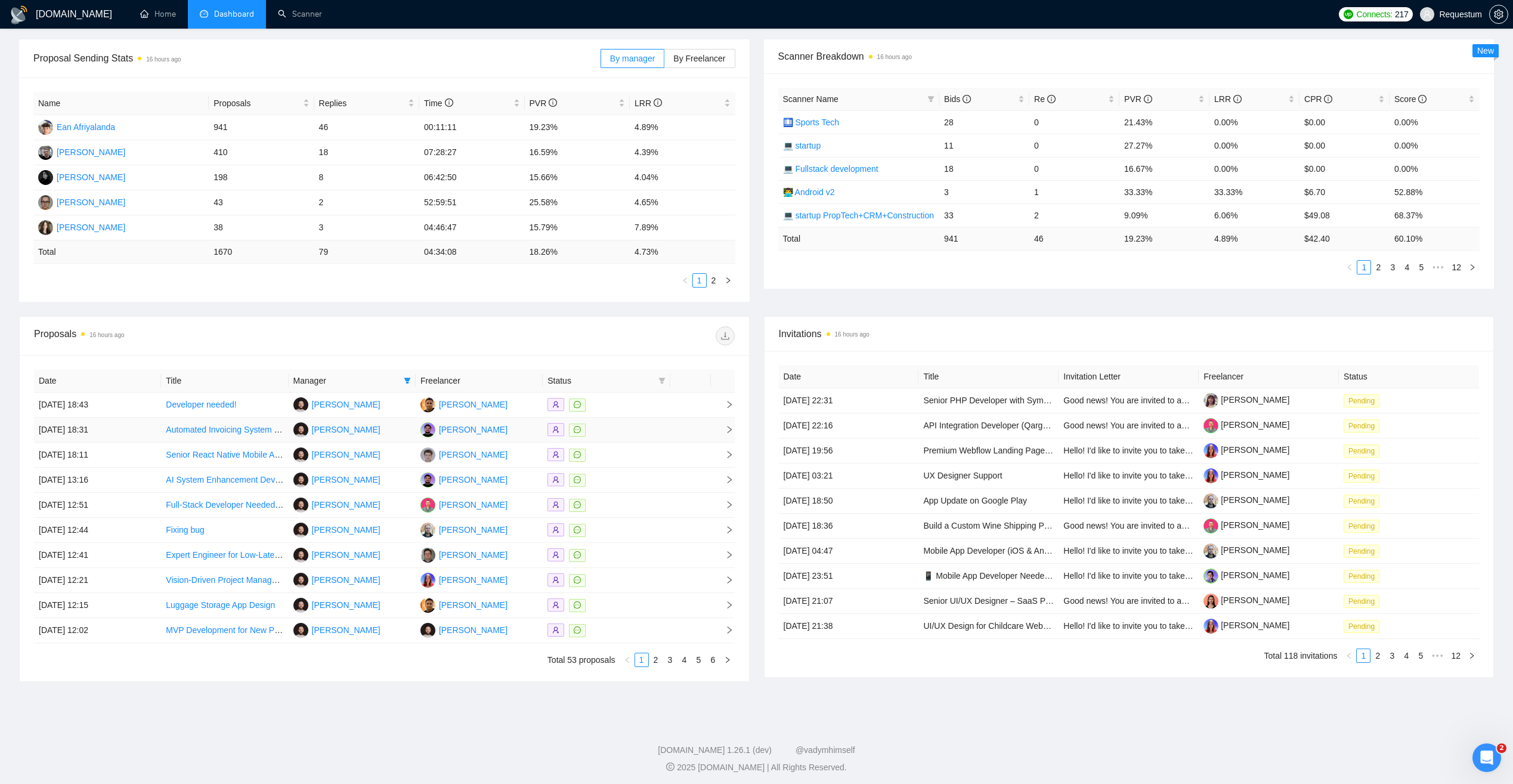
click at [614, 424] on div at bounding box center [606, 430] width 118 height 14
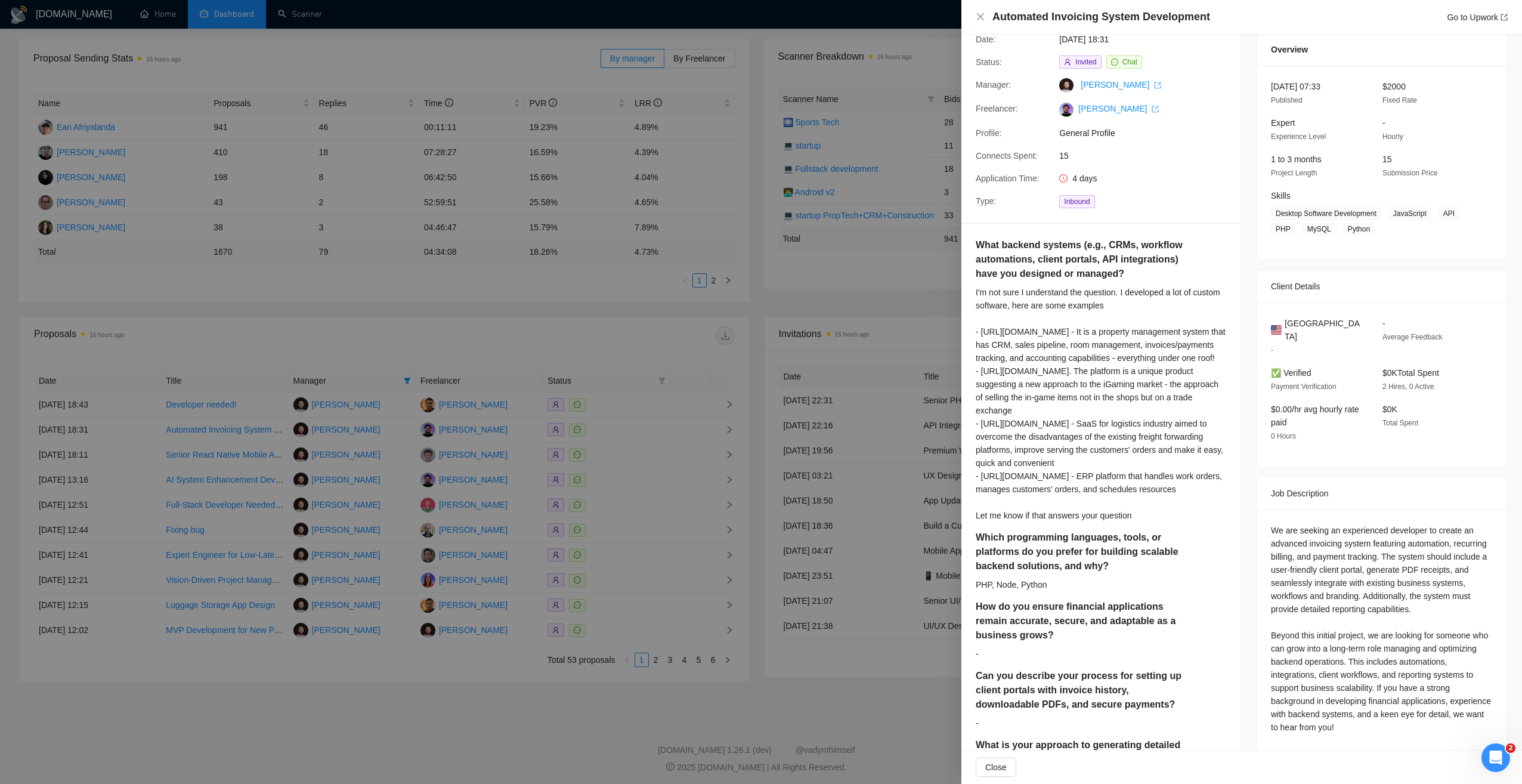
scroll to position [340, 0]
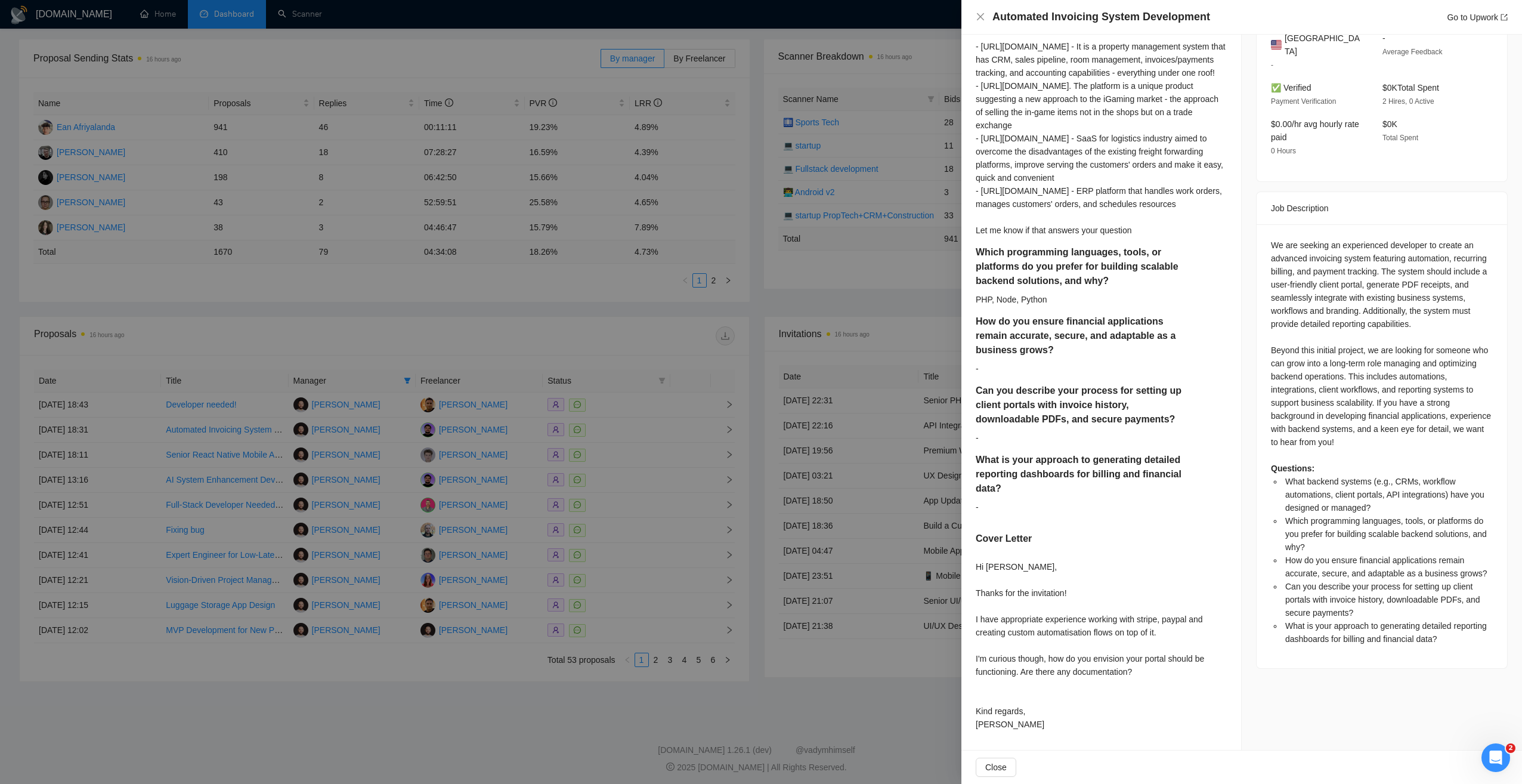
click at [530, 699] on div at bounding box center [761, 392] width 1522 height 784
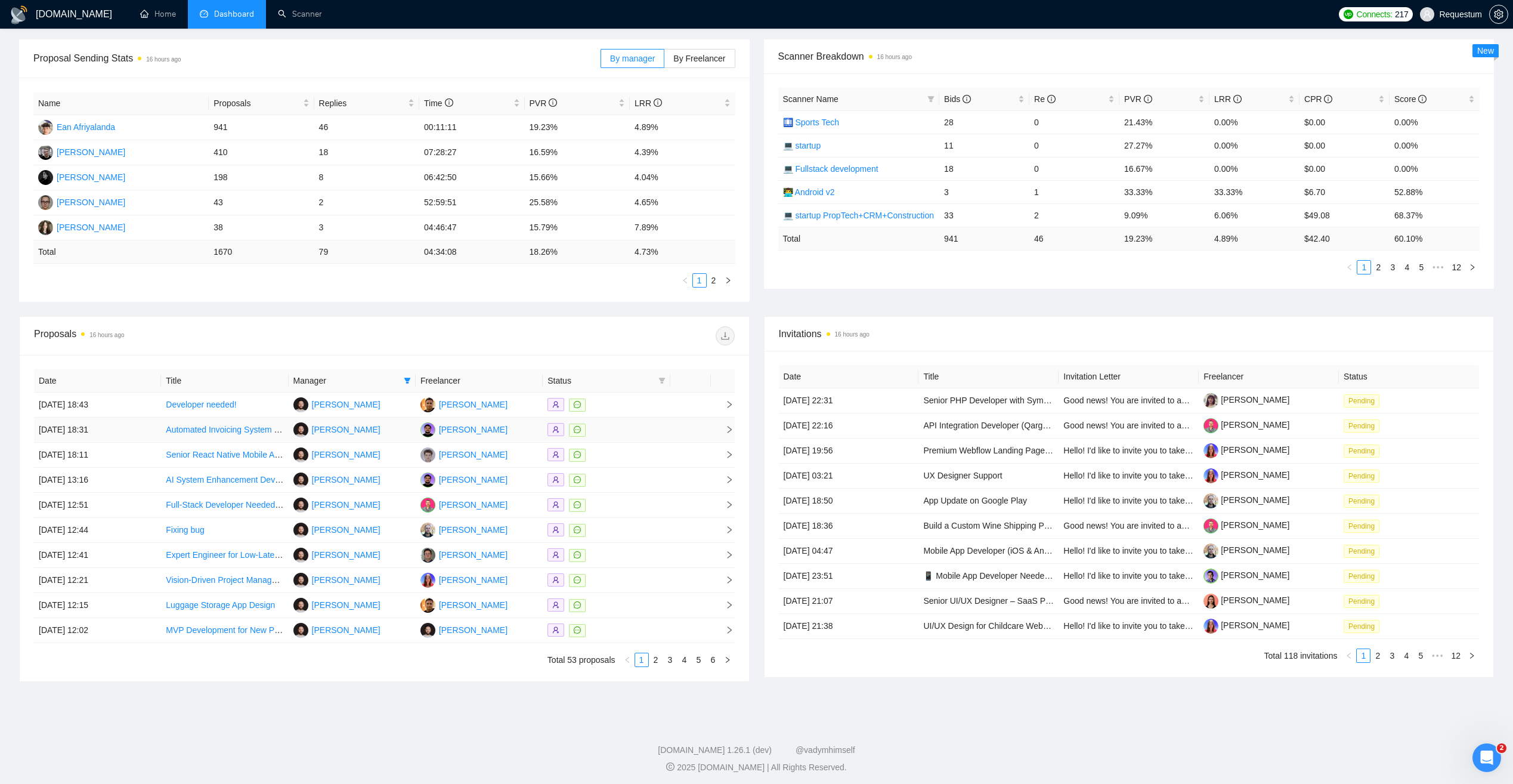
click at [630, 434] on div at bounding box center [606, 430] width 118 height 14
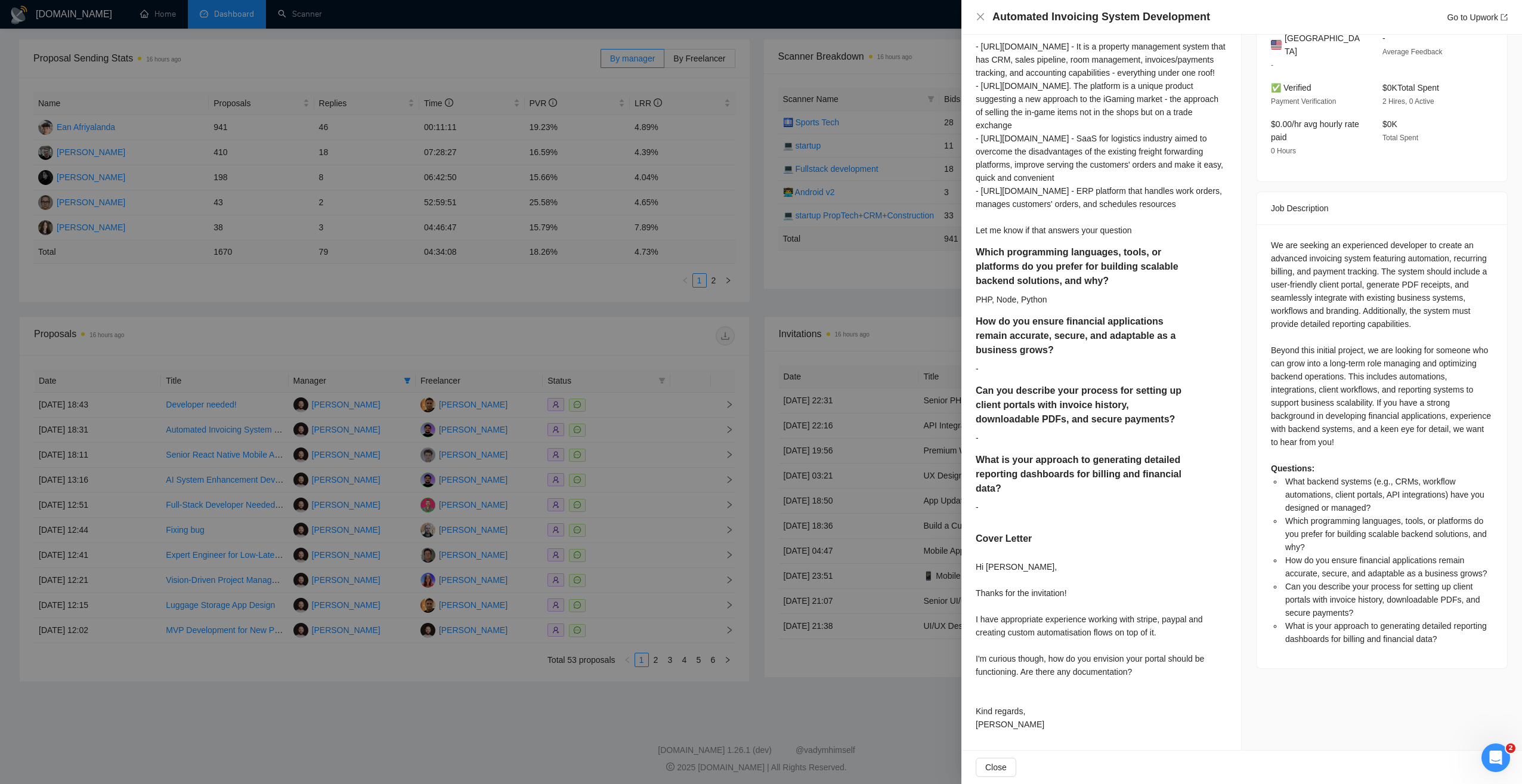
click at [528, 705] on div at bounding box center [761, 392] width 1522 height 784
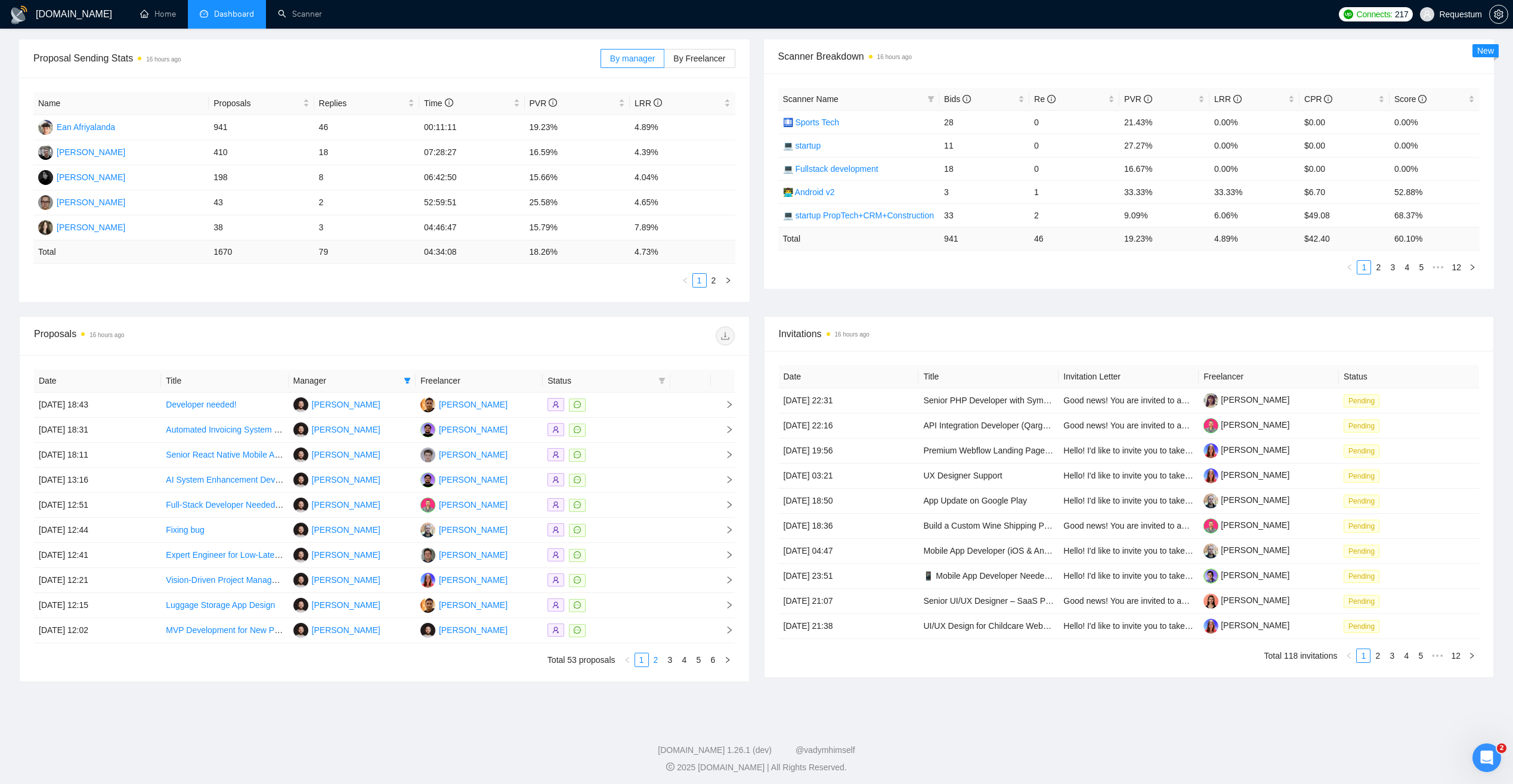
click at [655, 661] on link "2" at bounding box center [656, 660] width 13 height 13
click at [666, 658] on link "3" at bounding box center [670, 660] width 13 height 13
click at [640, 659] on link "1" at bounding box center [642, 660] width 13 height 13
click at [644, 477] on div at bounding box center [606, 480] width 118 height 14
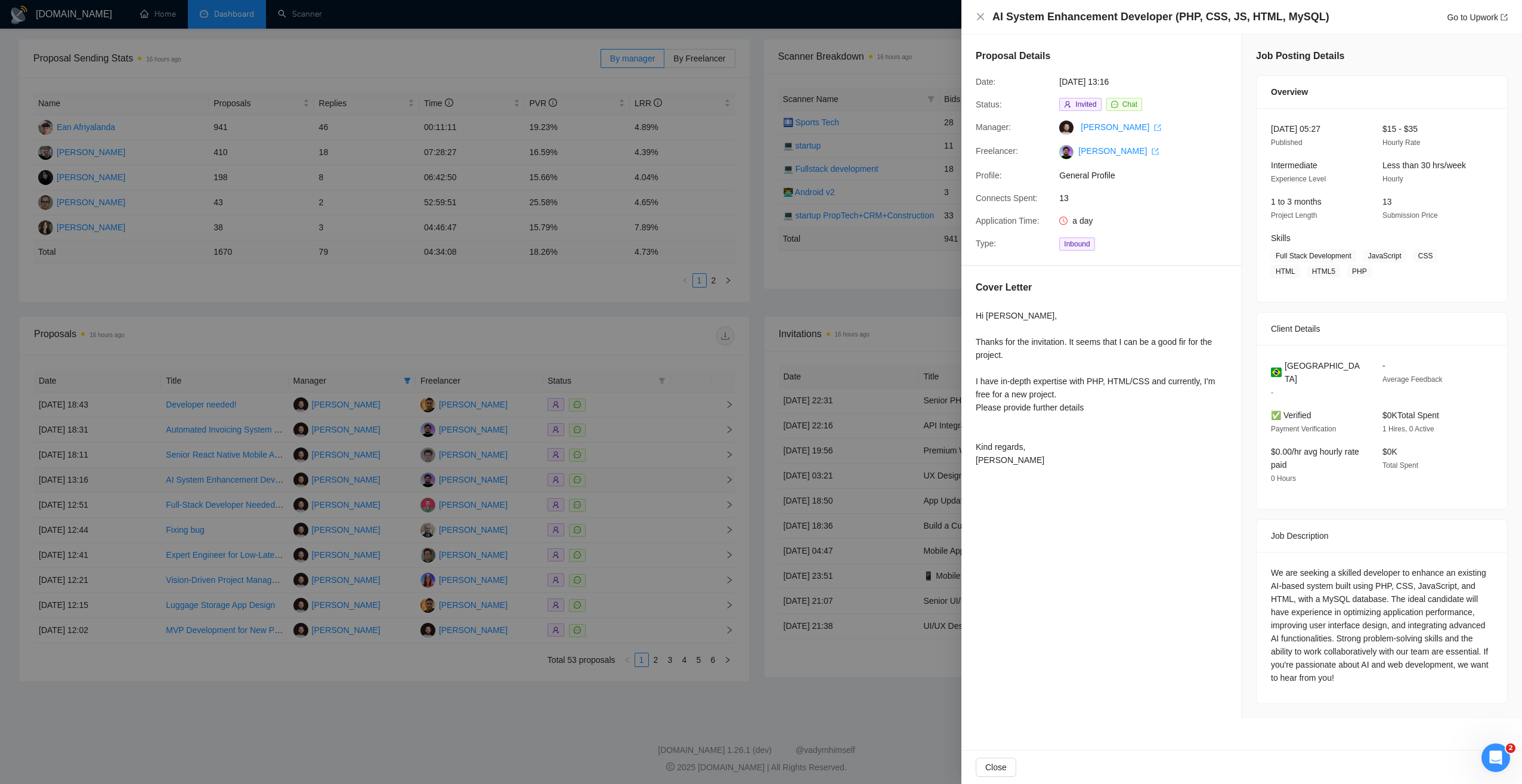
scroll to position [0, 0]
drag, startPoint x: 1070, startPoint y: 344, endPoint x: 1077, endPoint y: 350, distance: 9.2
click at [1077, 350] on div "Hi Daniel, Thanks for the invitation. It seems that I can be a good fir for the…" at bounding box center [1102, 387] width 251 height 157
copy div "It seems that I can be a good fir for the project."
click at [1111, 398] on div "Hi Daniel, Thanks for the invitation. It seems that I can be a good fir for the…" at bounding box center [1102, 387] width 251 height 157
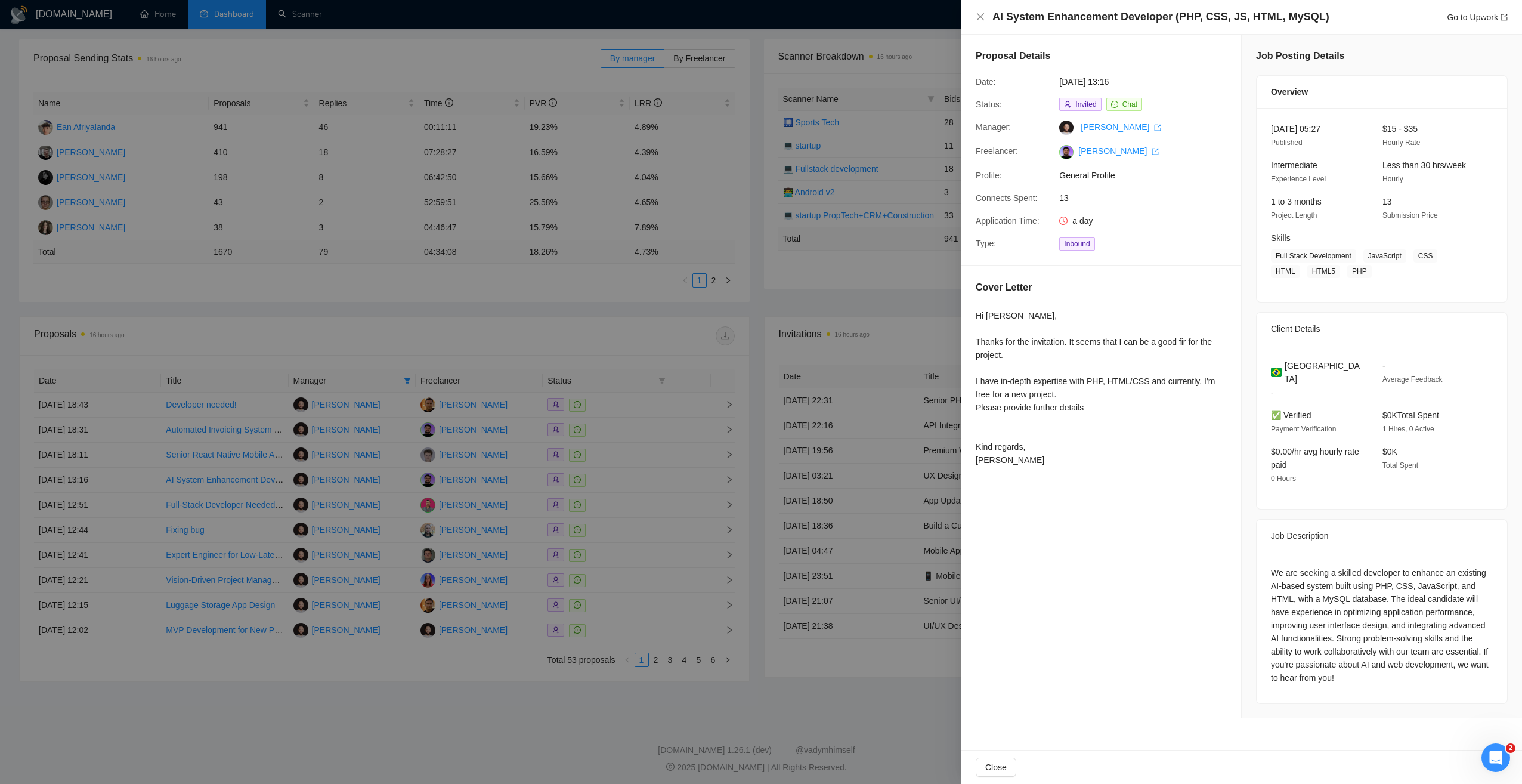
click at [256, 43] on div at bounding box center [761, 392] width 1522 height 784
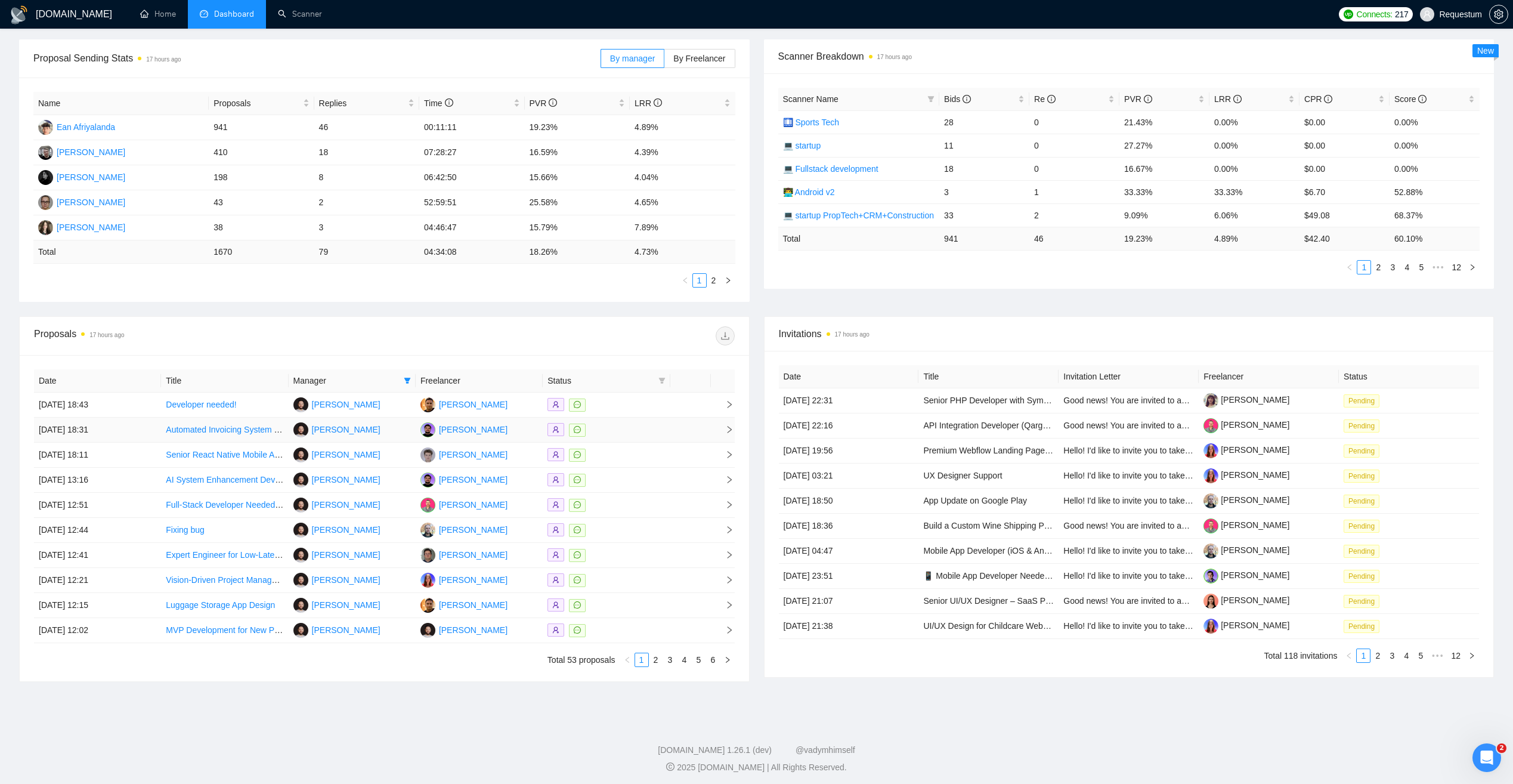
click at [640, 427] on div at bounding box center [606, 430] width 118 height 14
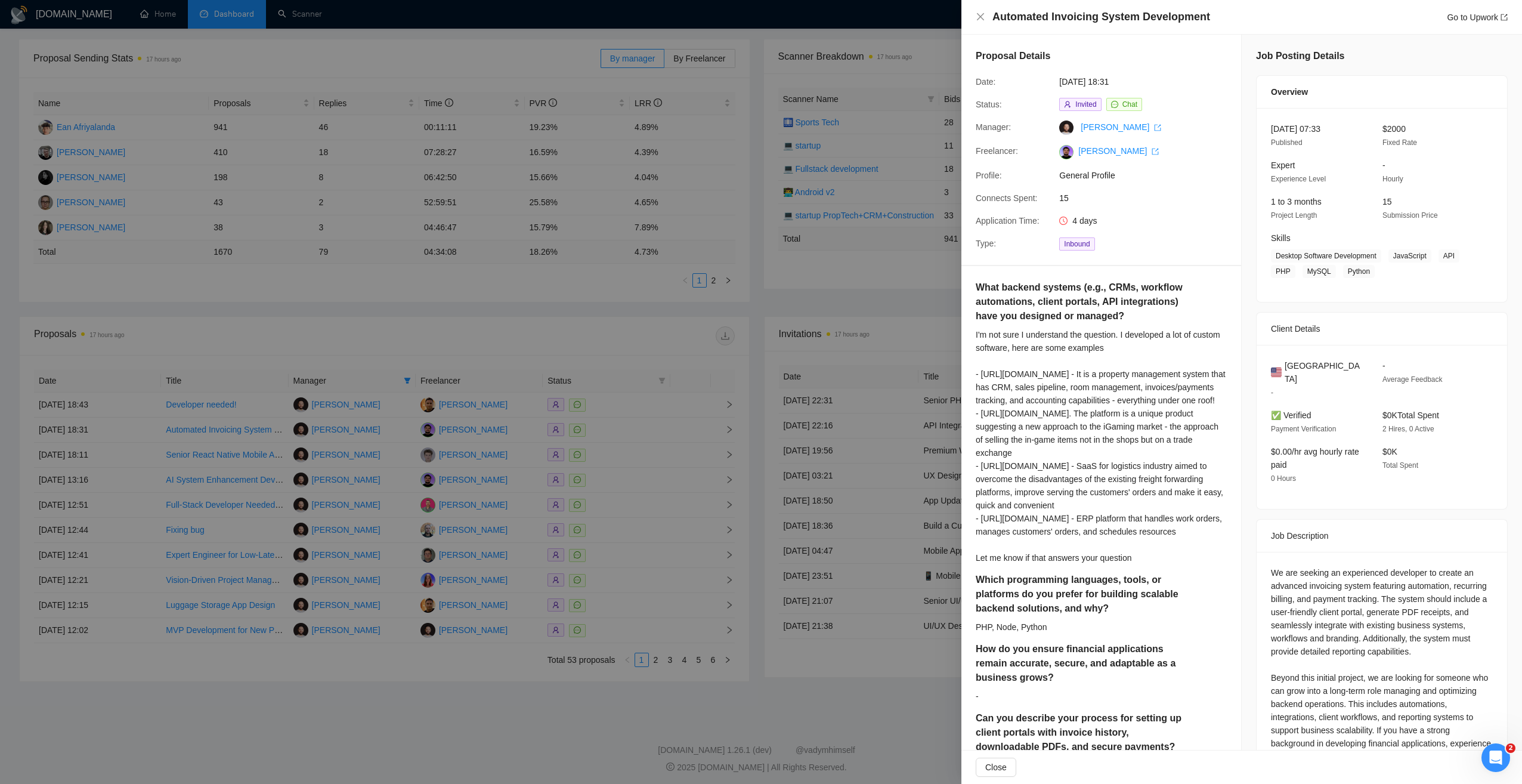
click at [611, 362] on div at bounding box center [761, 392] width 1522 height 784
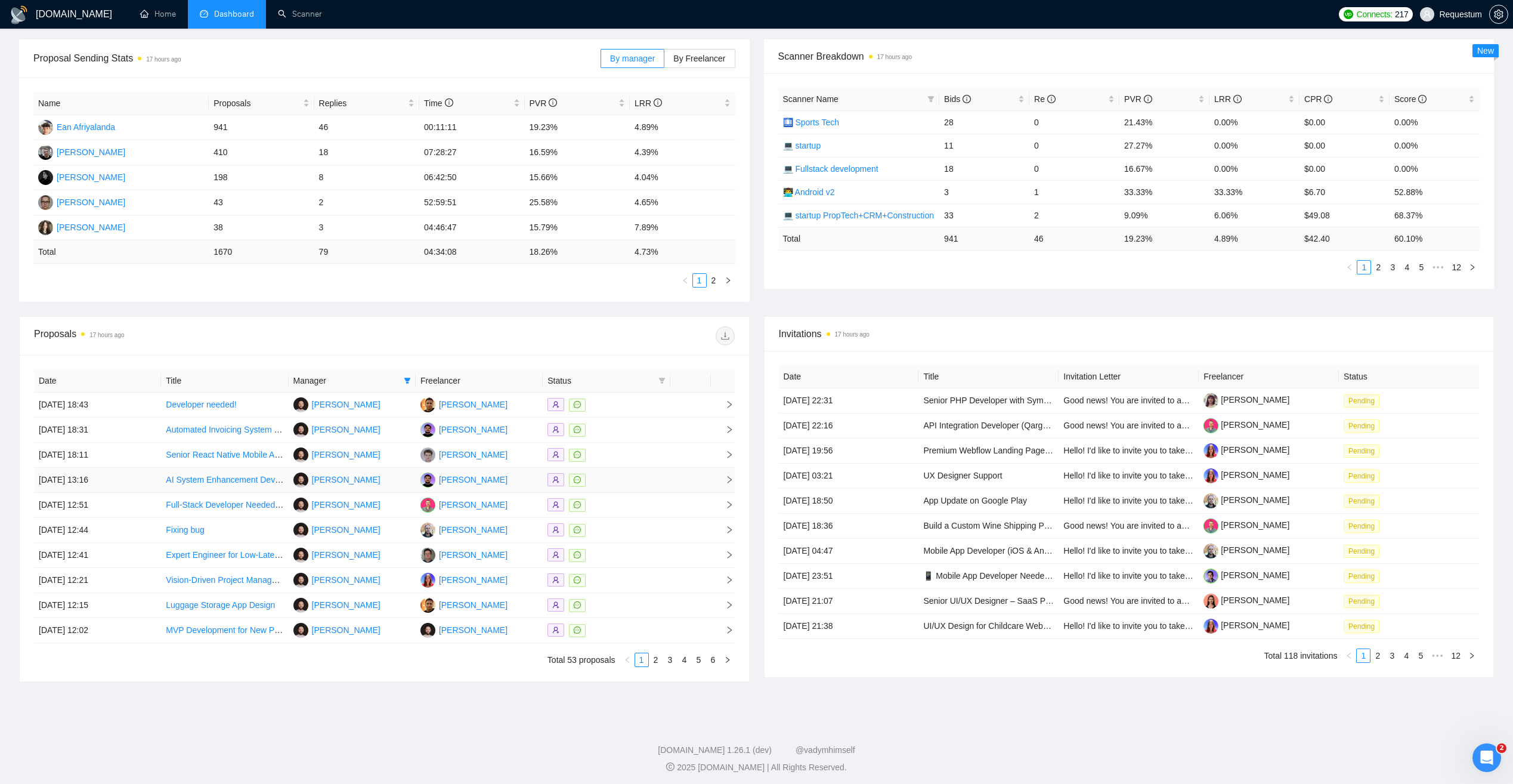
click at [639, 472] on td at bounding box center [606, 480] width 127 height 25
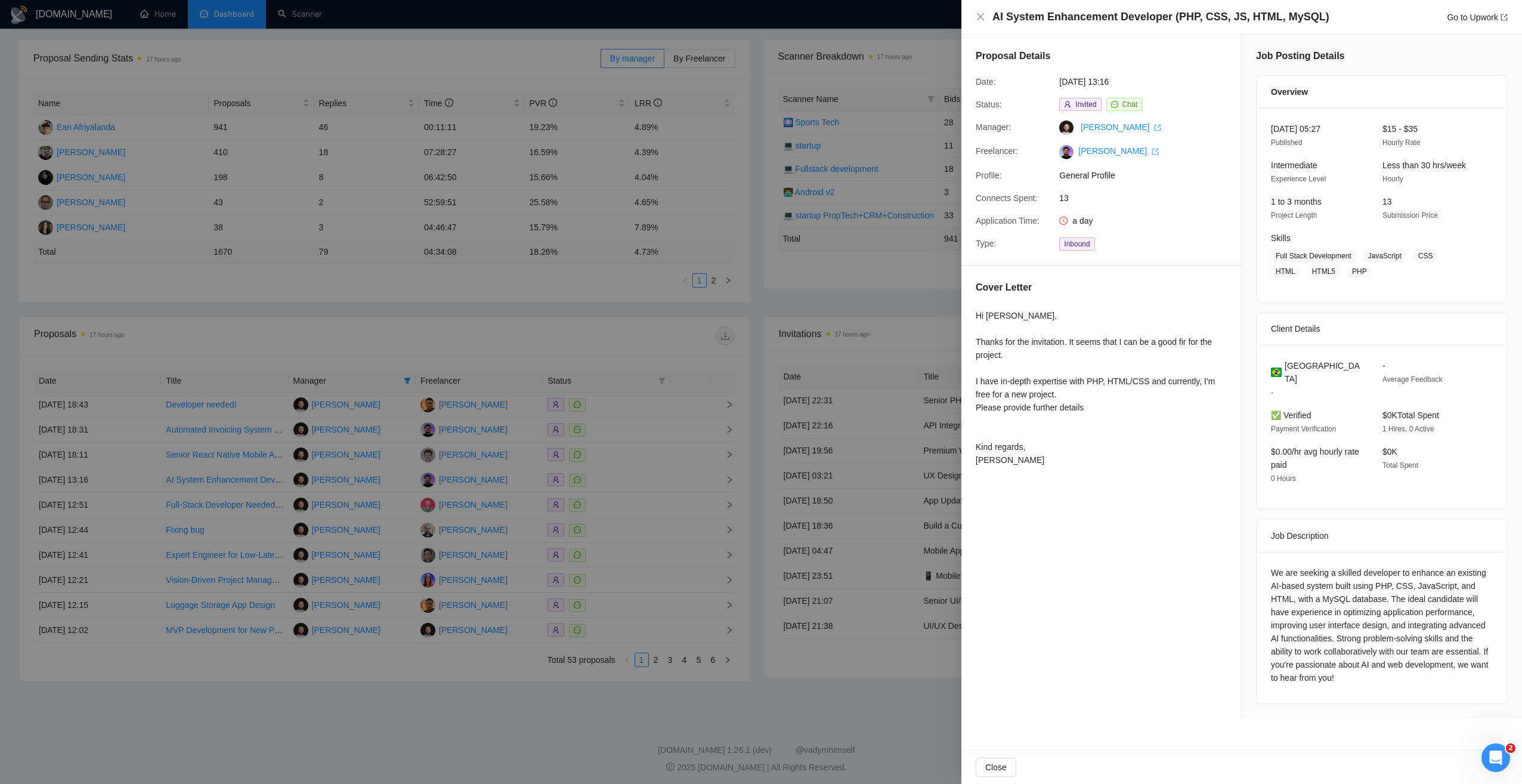
click at [613, 337] on div at bounding box center [761, 392] width 1522 height 784
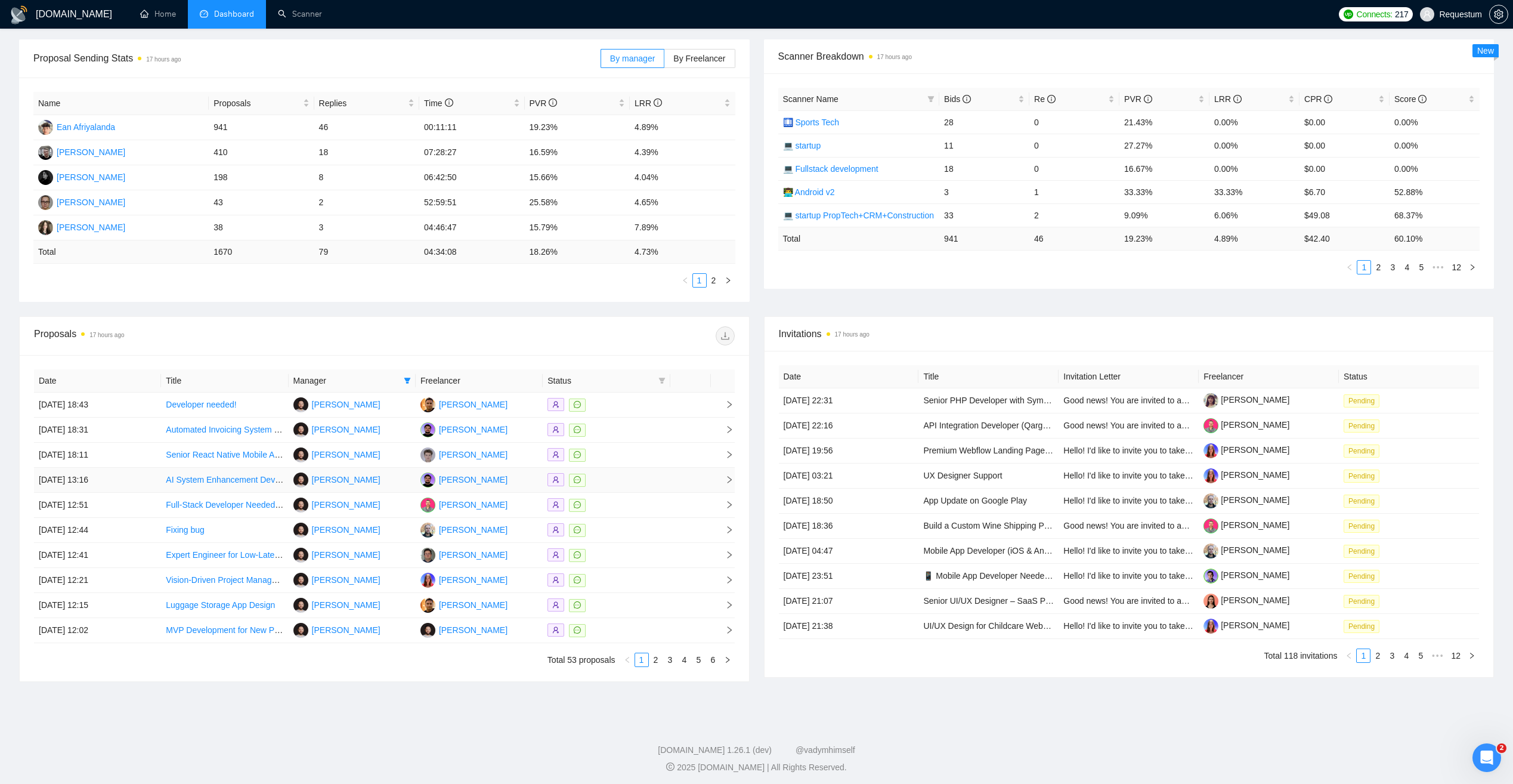
click at [628, 480] on div at bounding box center [606, 480] width 118 height 14
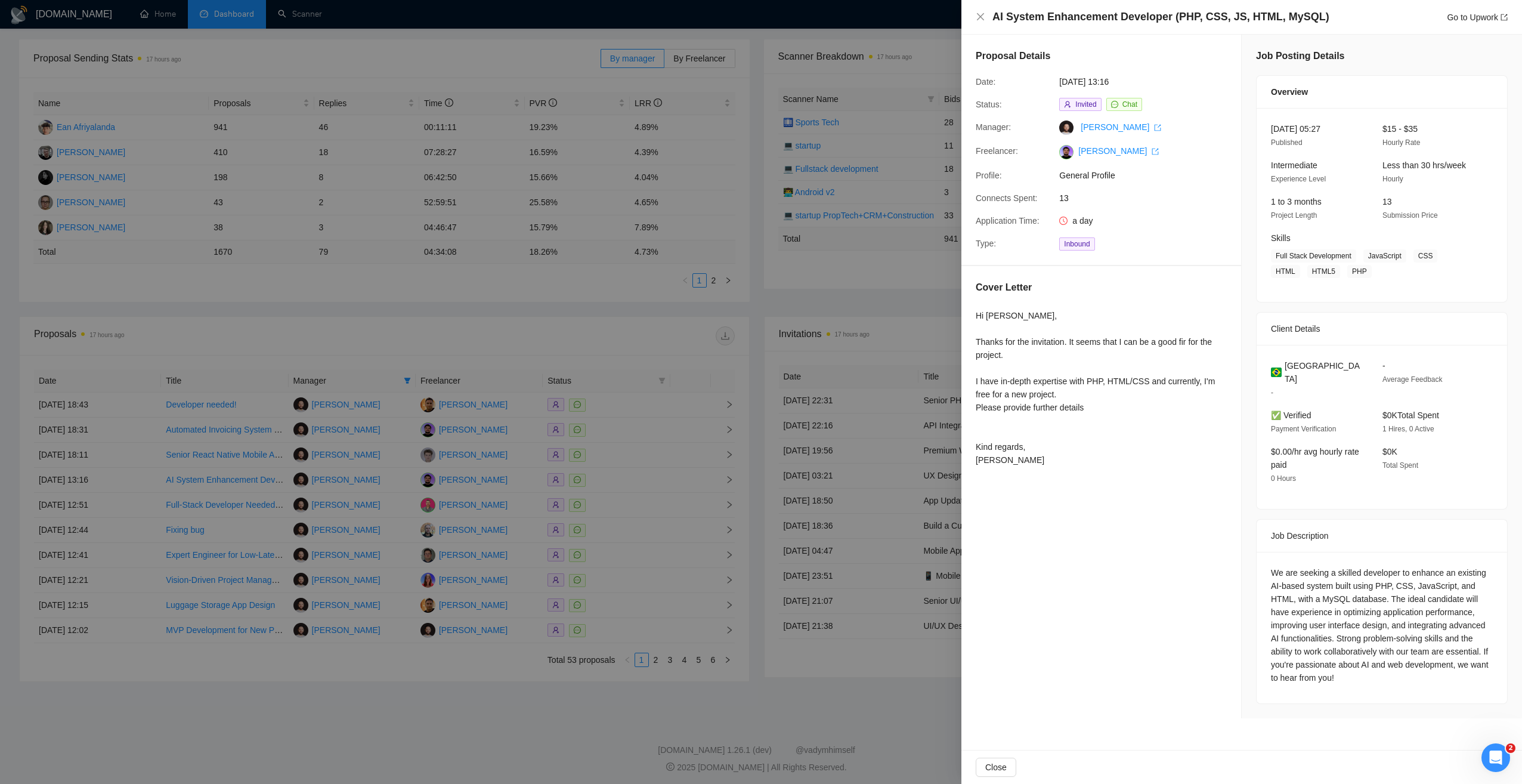
click at [625, 324] on div at bounding box center [761, 392] width 1522 height 784
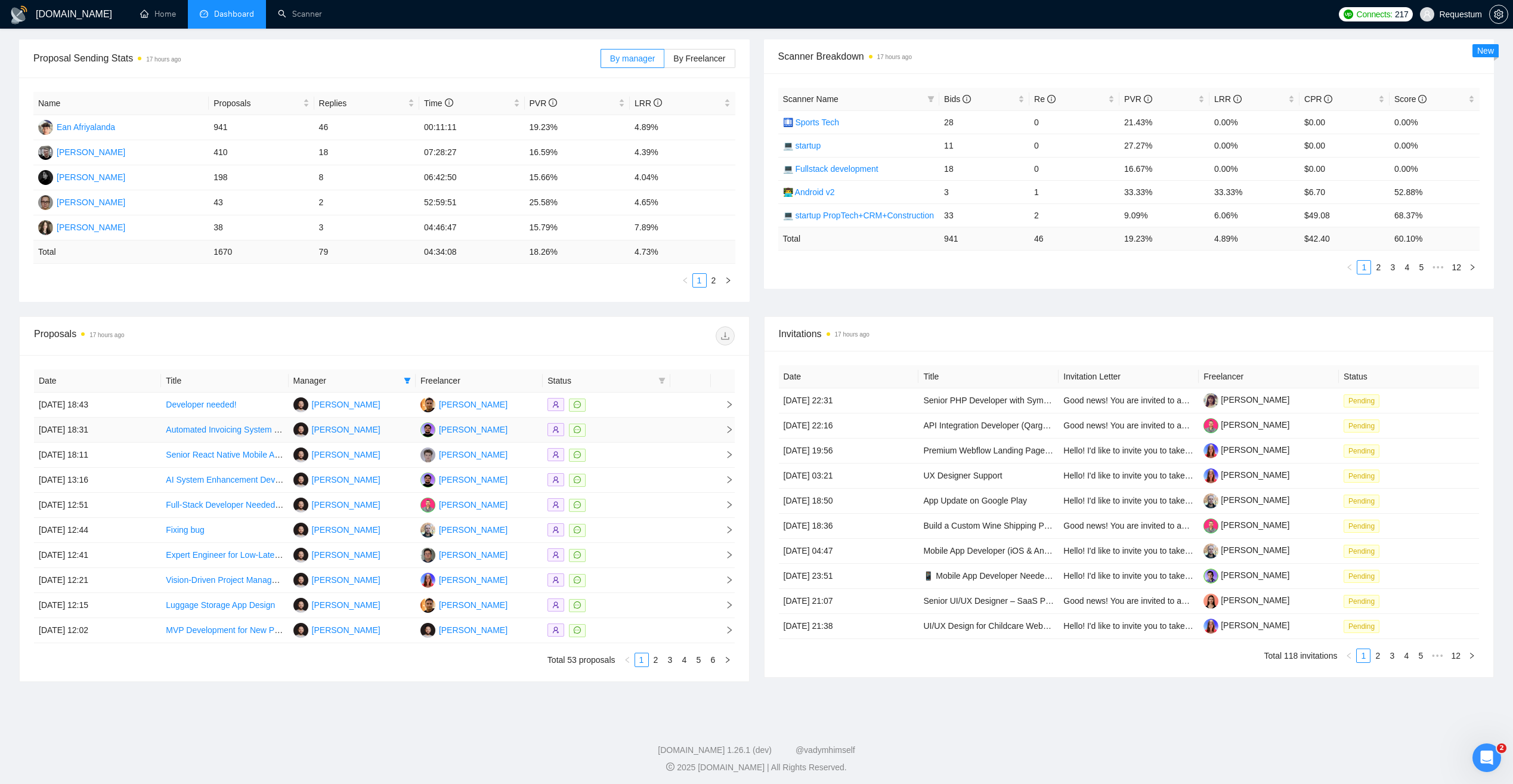
click at [635, 430] on div at bounding box center [606, 430] width 118 height 14
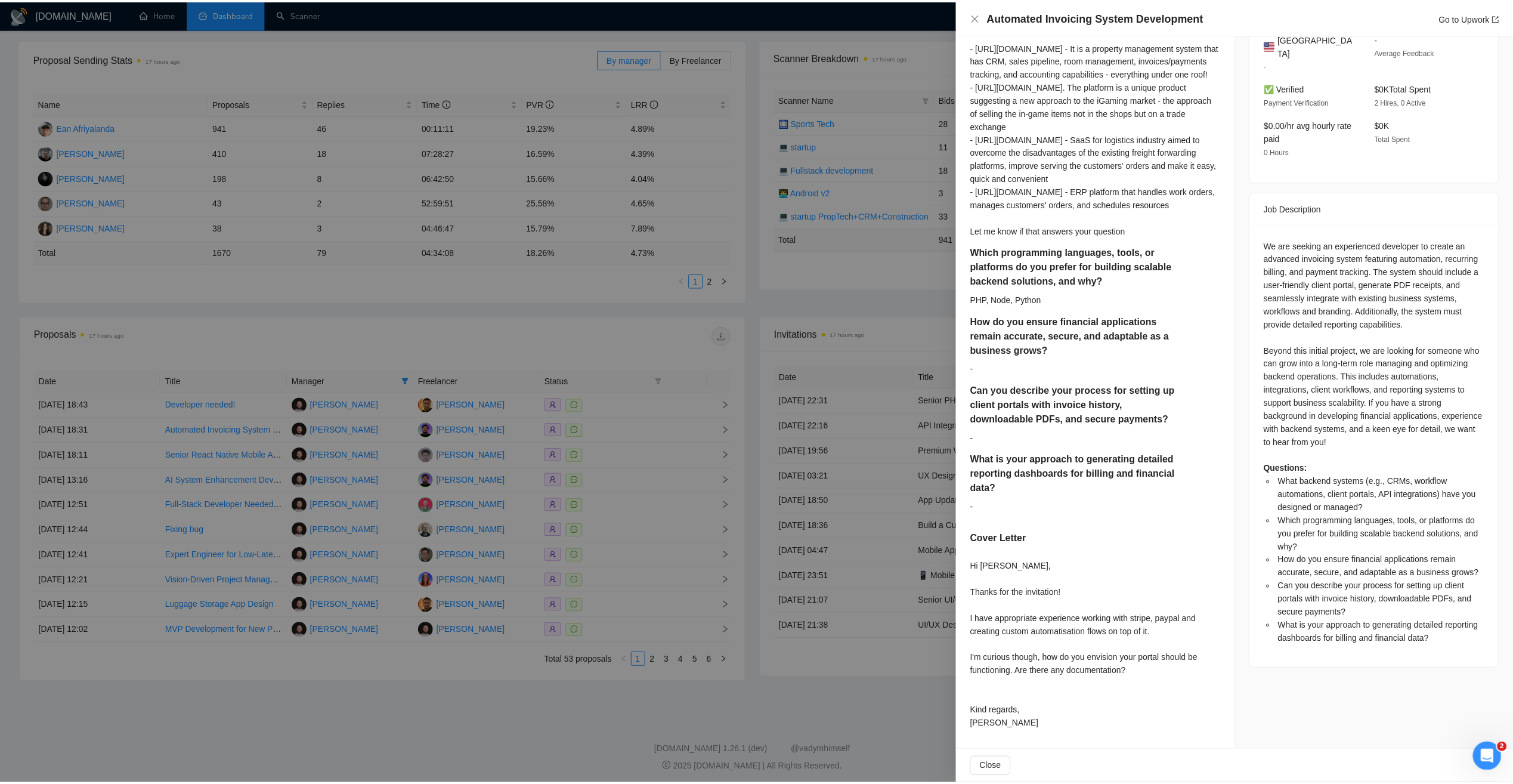
scroll to position [340, 0]
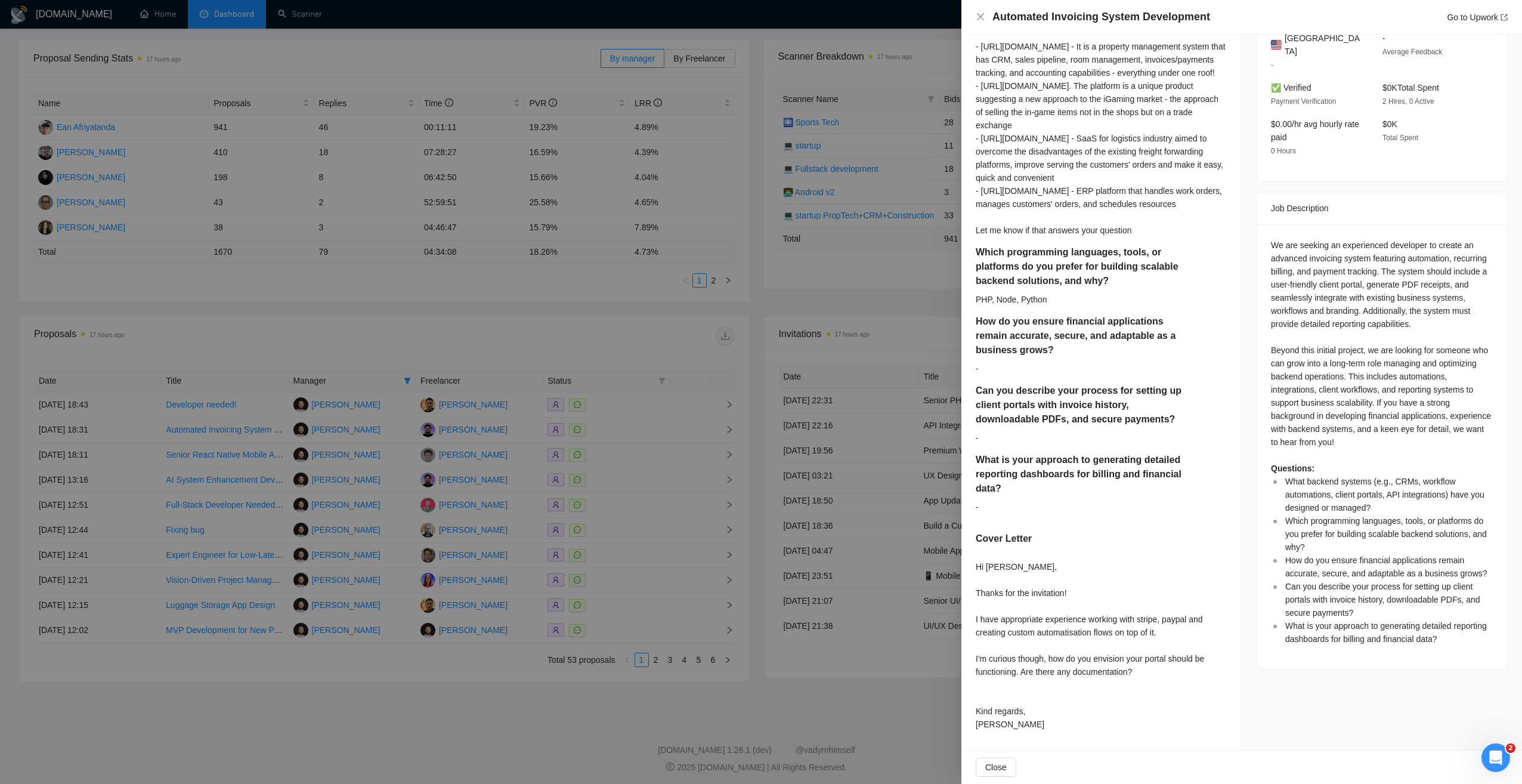
click at [616, 345] on div at bounding box center [761, 392] width 1522 height 784
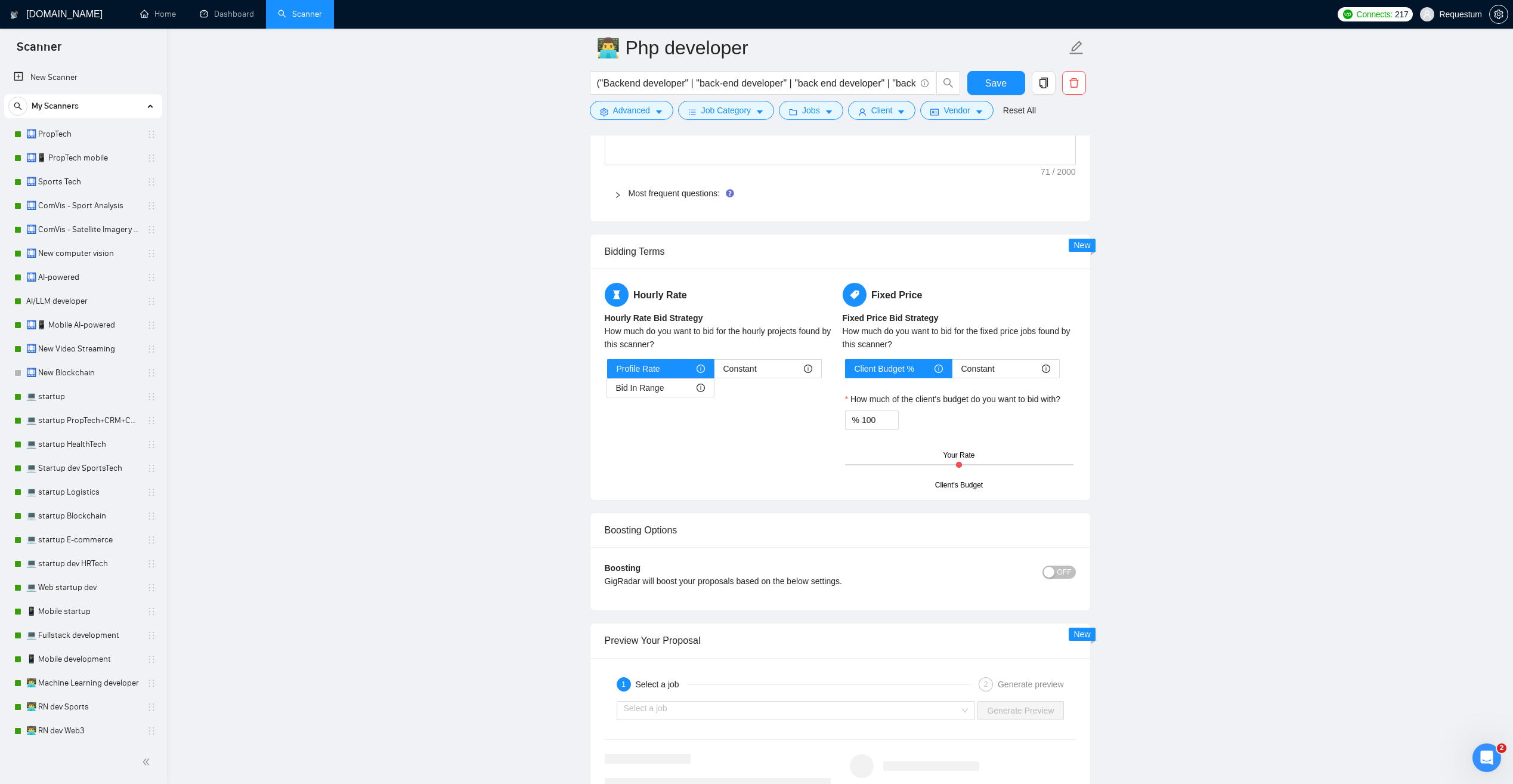
scroll to position [1807, 0]
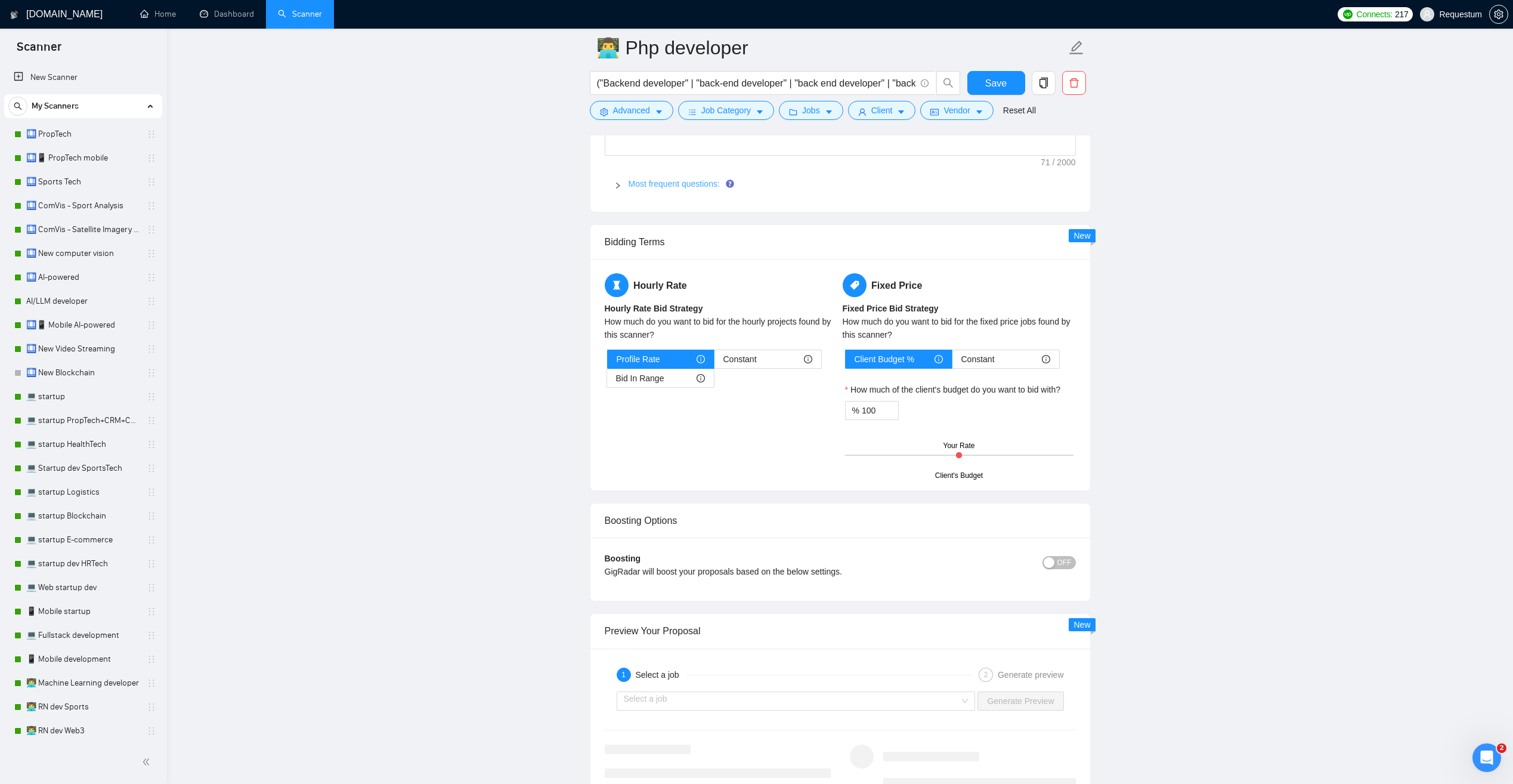
click at [655, 184] on link "Most frequent questions:" at bounding box center [675, 184] width 91 height 10
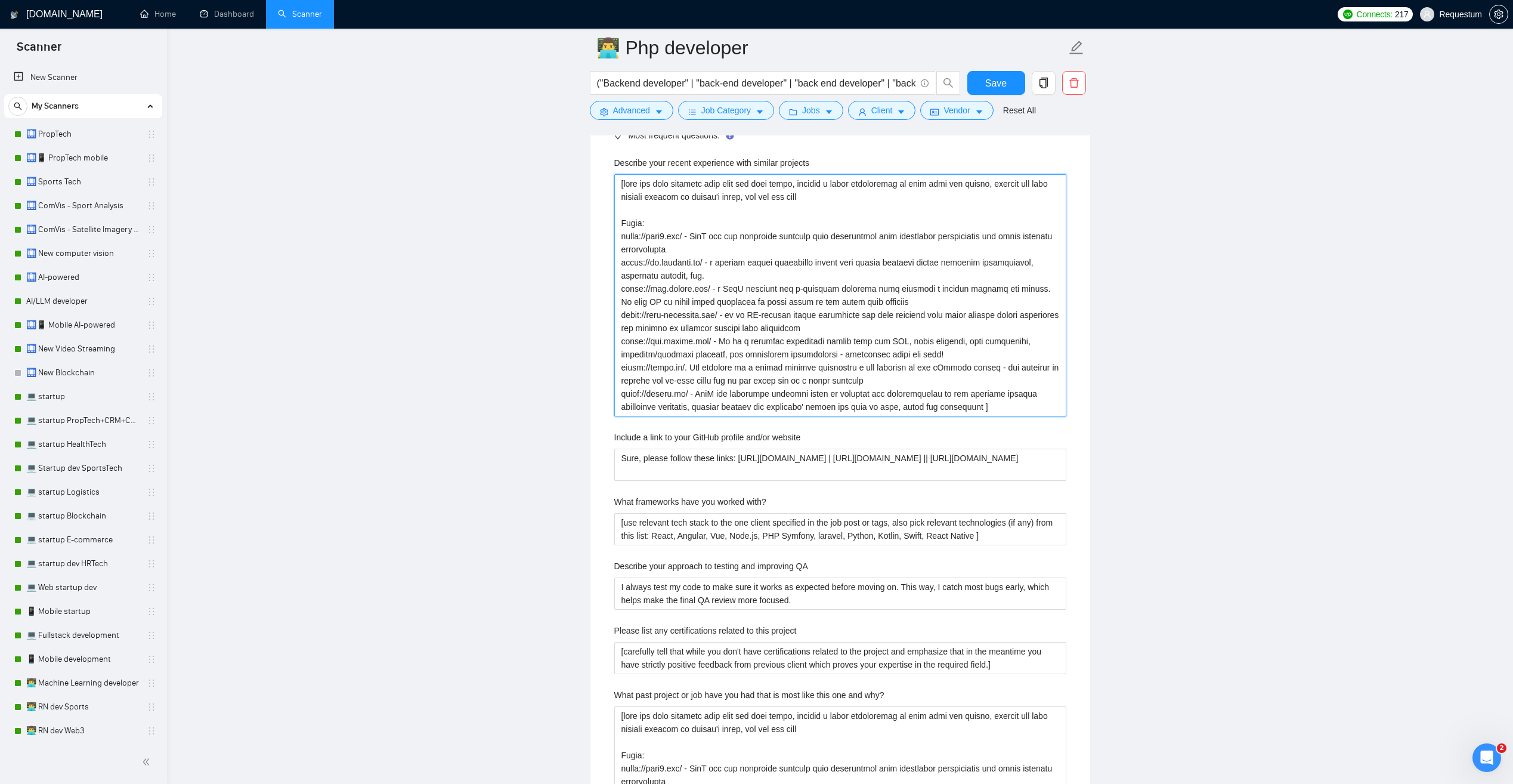
scroll to position [1866, 0]
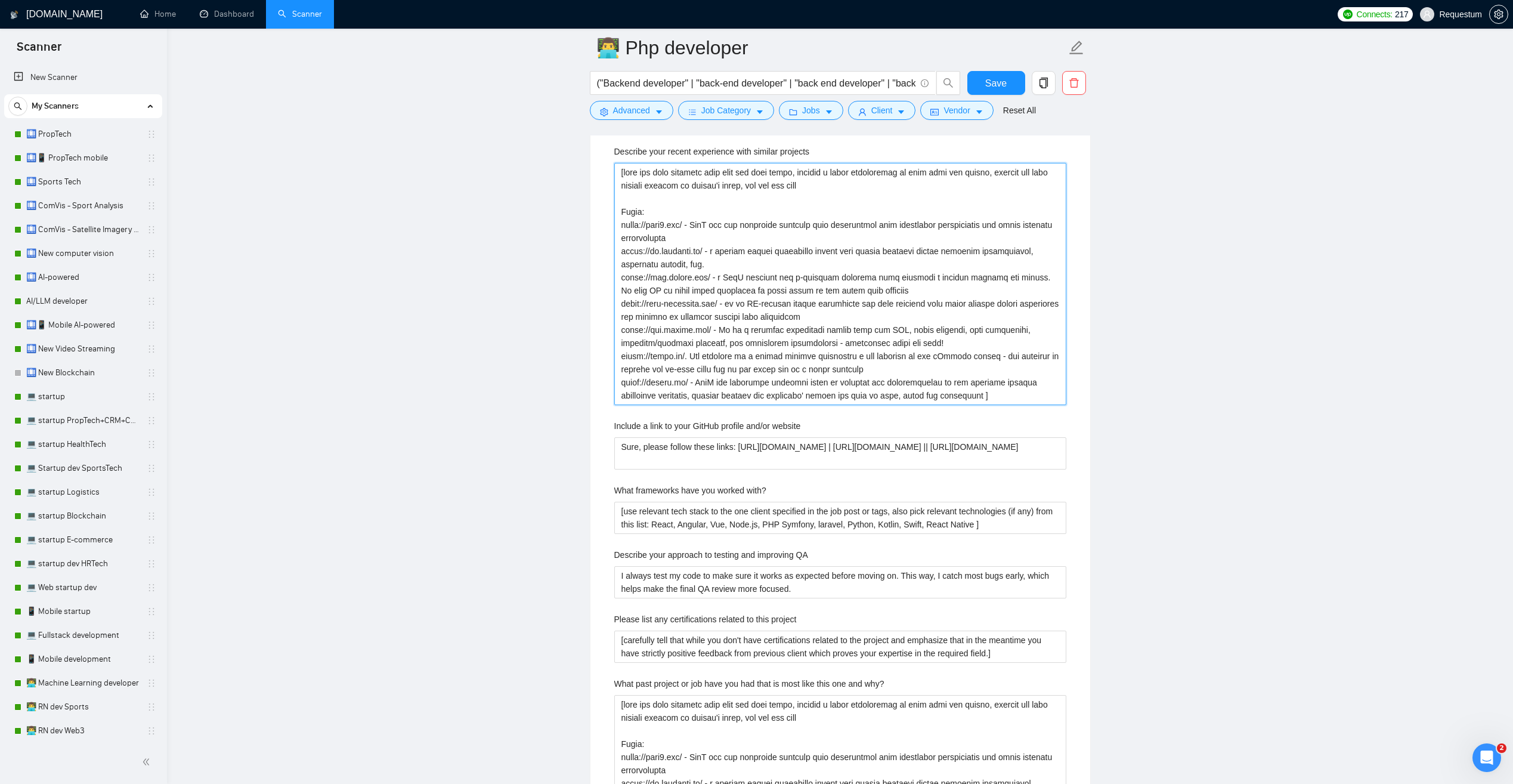
drag, startPoint x: 619, startPoint y: 233, endPoint x: 983, endPoint y: 406, distance: 403.0
click at [983, 406] on div "Describe your recent experience with similar projects Include a link to your Gi…" at bounding box center [840, 548] width 471 height 821
click at [849, 211] on projects "Describe your recent experience with similar projects" at bounding box center [840, 284] width 452 height 242
drag, startPoint x: 621, startPoint y: 174, endPoint x: 1019, endPoint y: 432, distance: 474.3
click at [1018, 432] on div "Describe your recent experience with similar projects Include a link to your Gi…" at bounding box center [840, 548] width 471 height 821
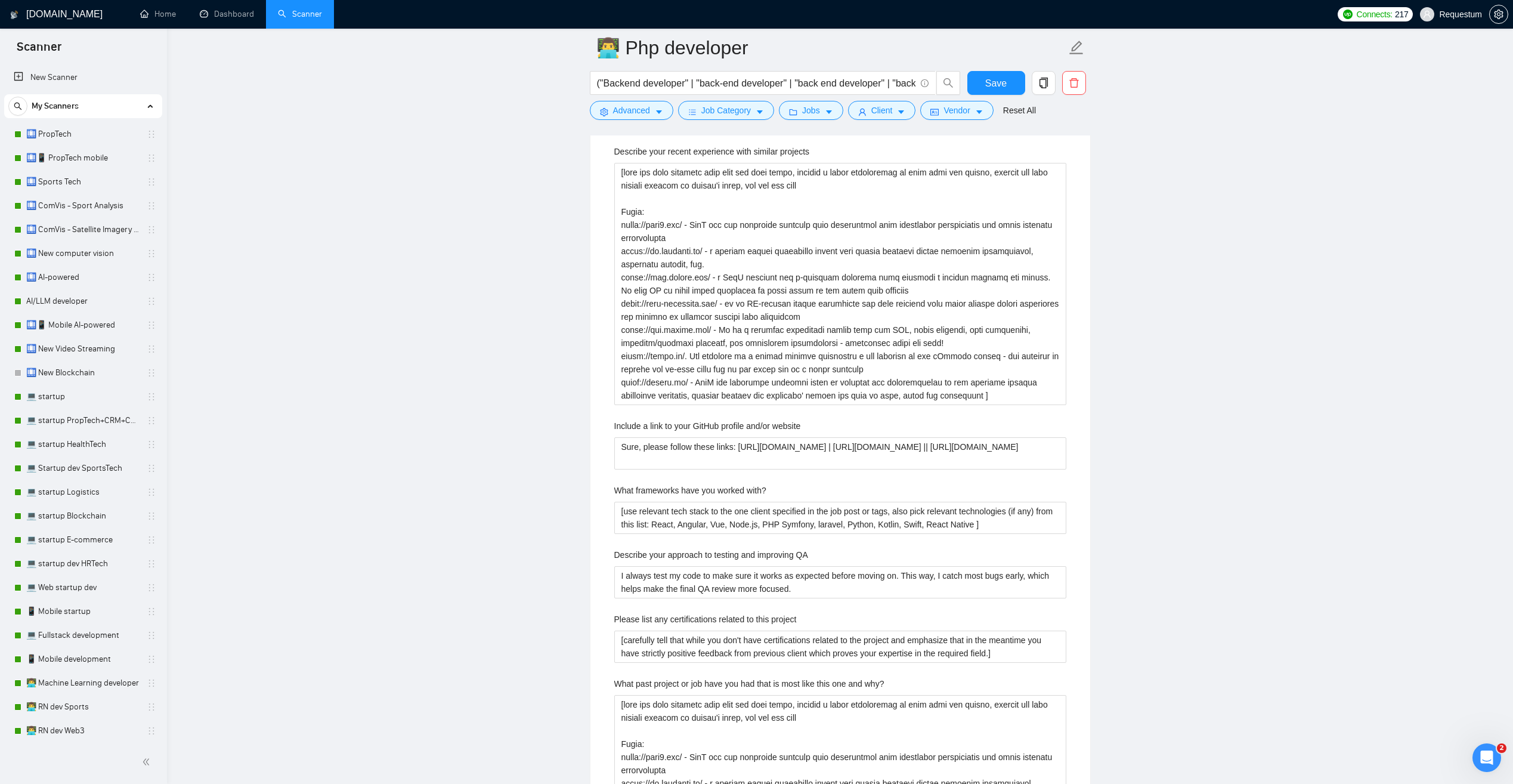
click at [387, 242] on main "👨‍💻 Php developer ("Backend developer" | "back-end developer" | "back end devel…" at bounding box center [840, 384] width 1308 height 4404
